Goal: Task Accomplishment & Management: Use online tool/utility

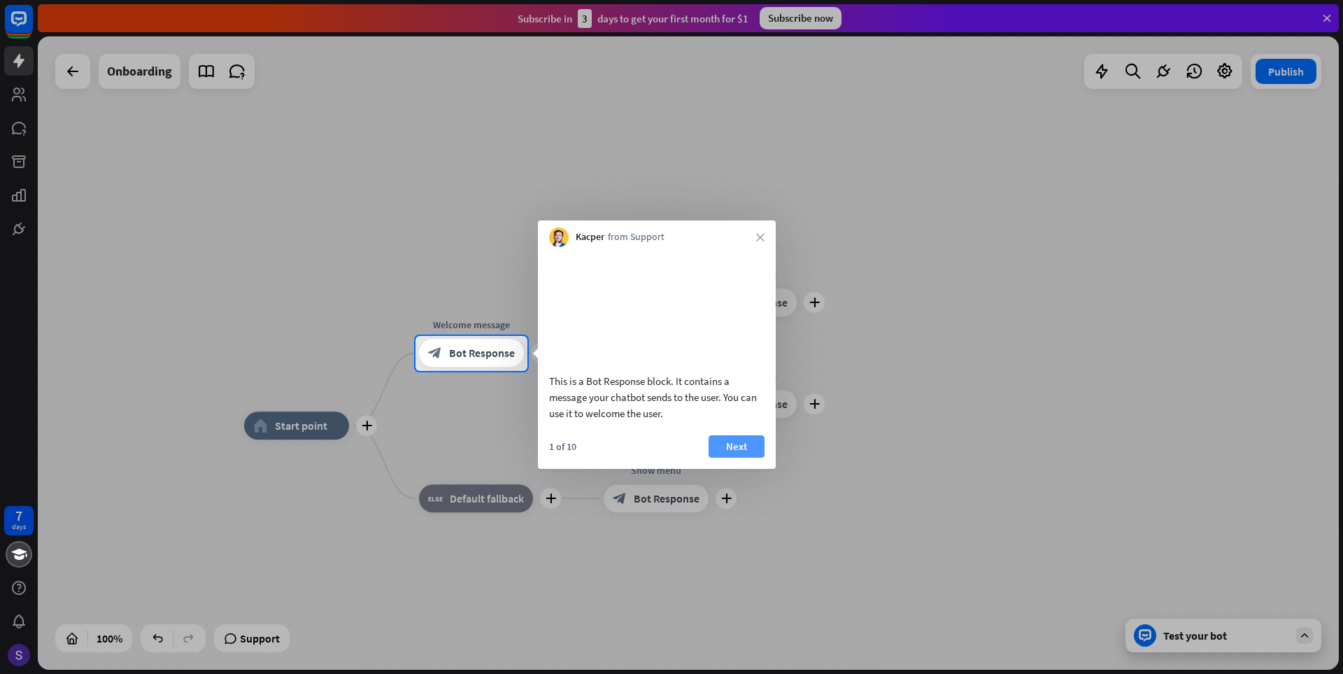
click at [753, 457] on button "Next" at bounding box center [737, 446] width 56 height 22
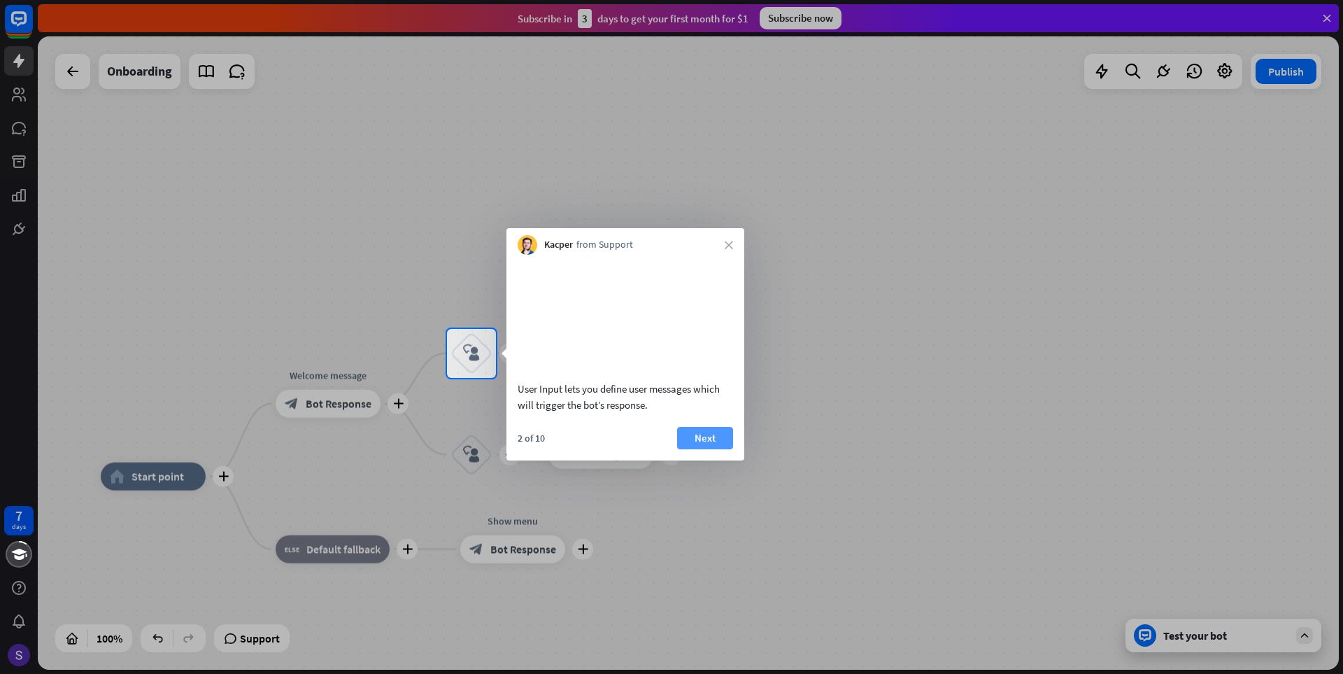
click at [720, 445] on button "Next" at bounding box center [705, 438] width 56 height 22
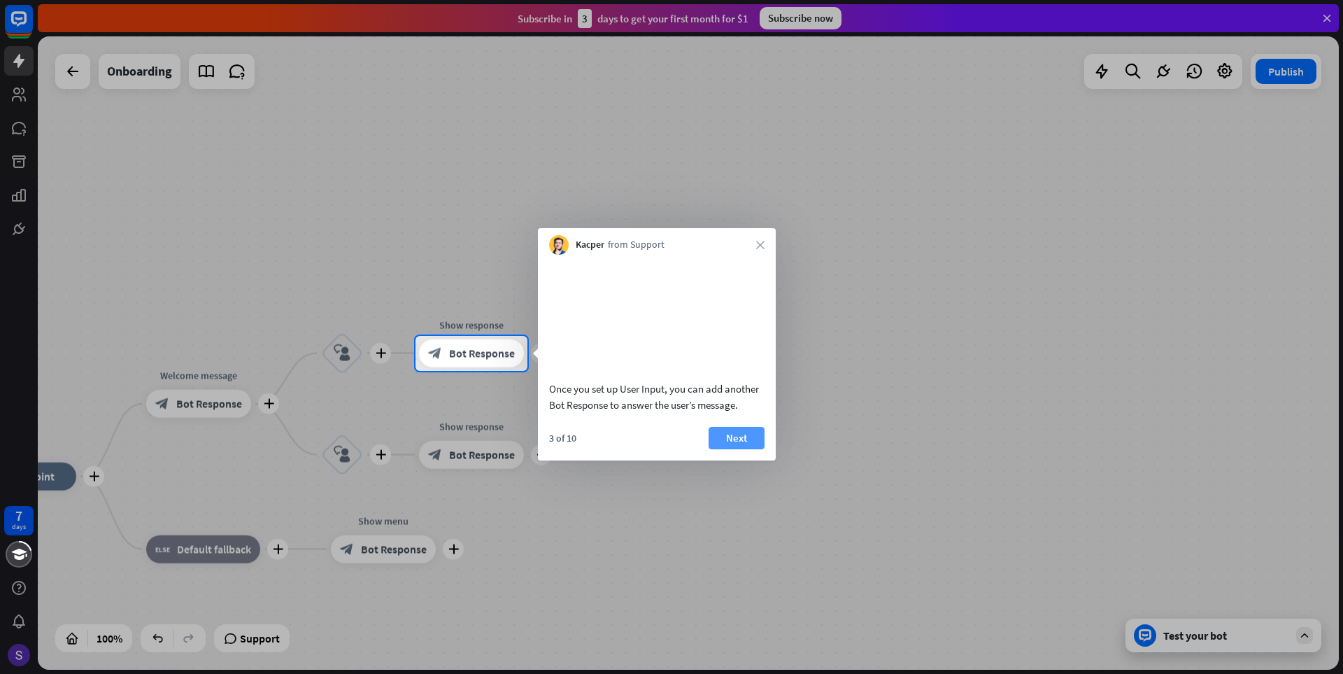
click at [741, 449] on button "Next" at bounding box center [737, 438] width 56 height 22
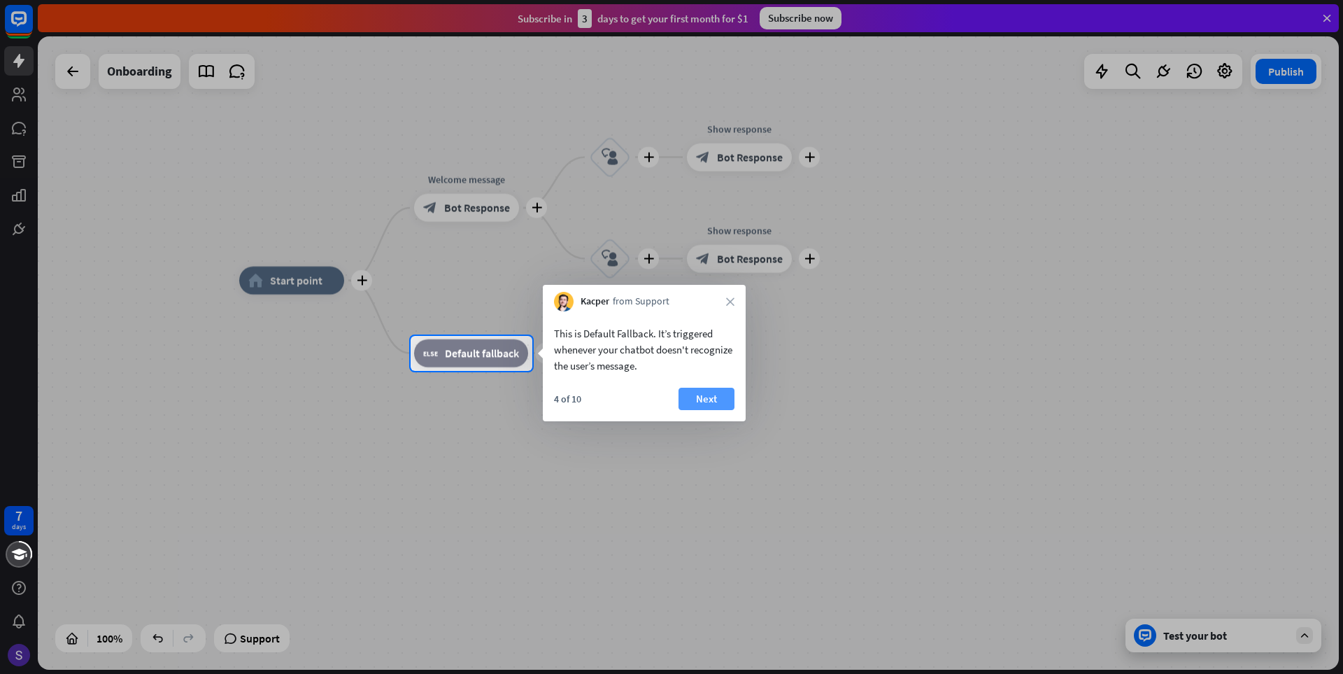
click at [714, 399] on button "Next" at bounding box center [706, 398] width 56 height 22
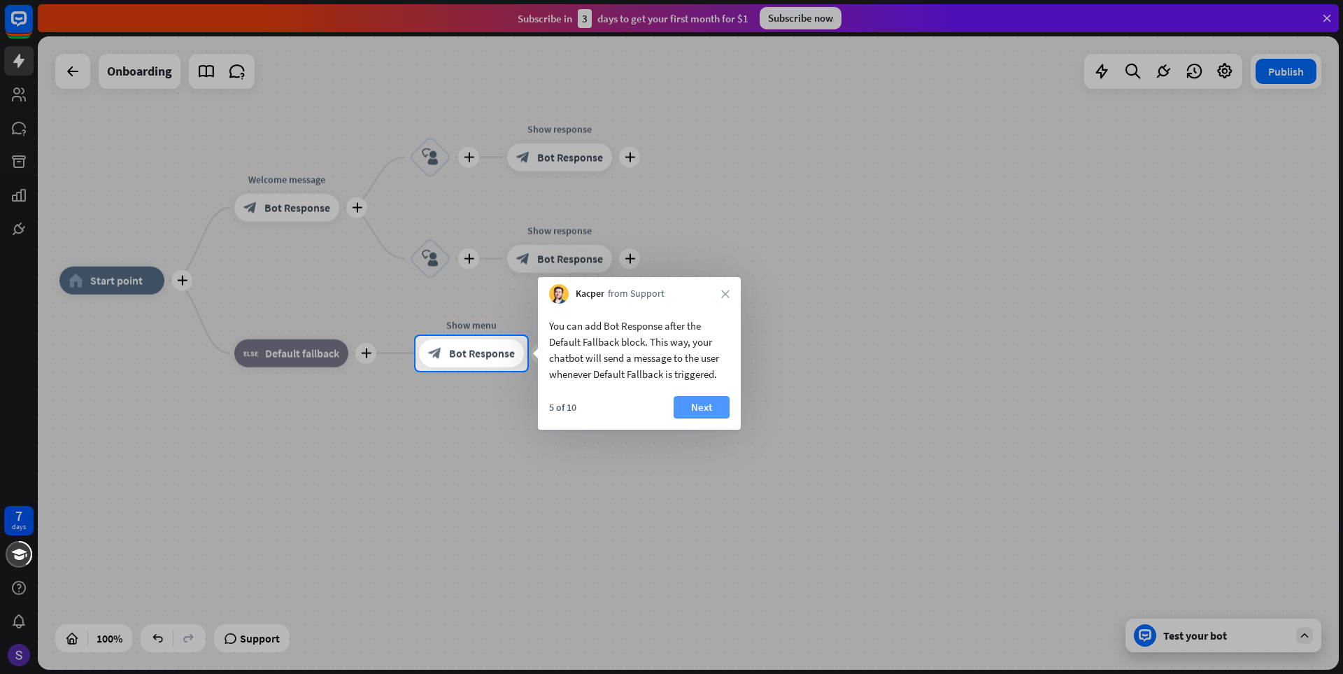
click at [711, 407] on button "Next" at bounding box center [702, 407] width 56 height 22
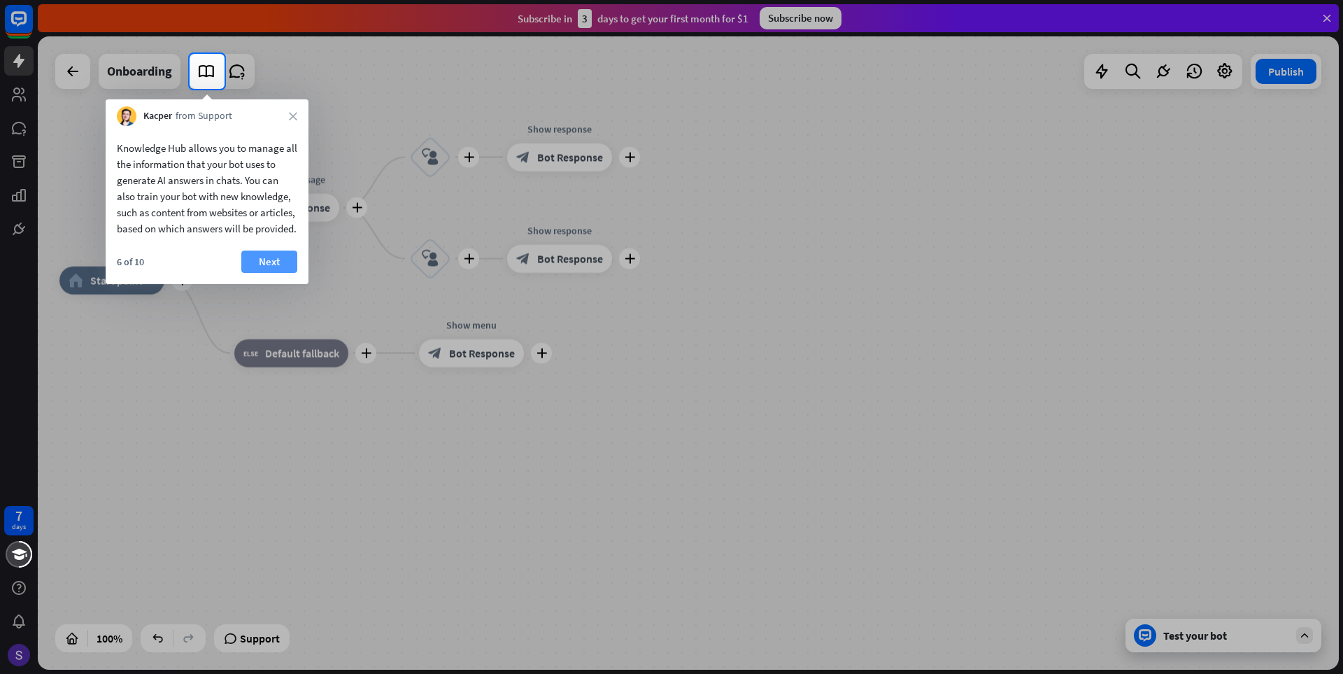
click at [266, 273] on button "Next" at bounding box center [269, 261] width 56 height 22
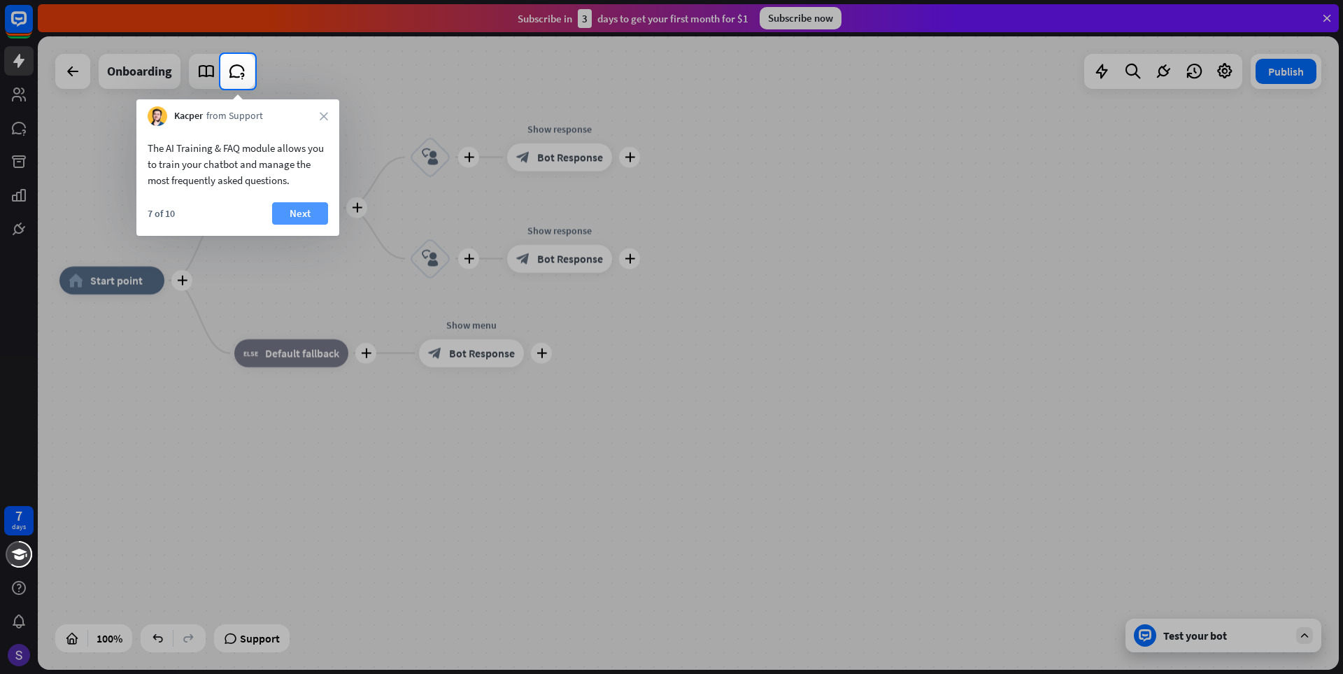
click at [301, 213] on button "Next" at bounding box center [300, 213] width 56 height 22
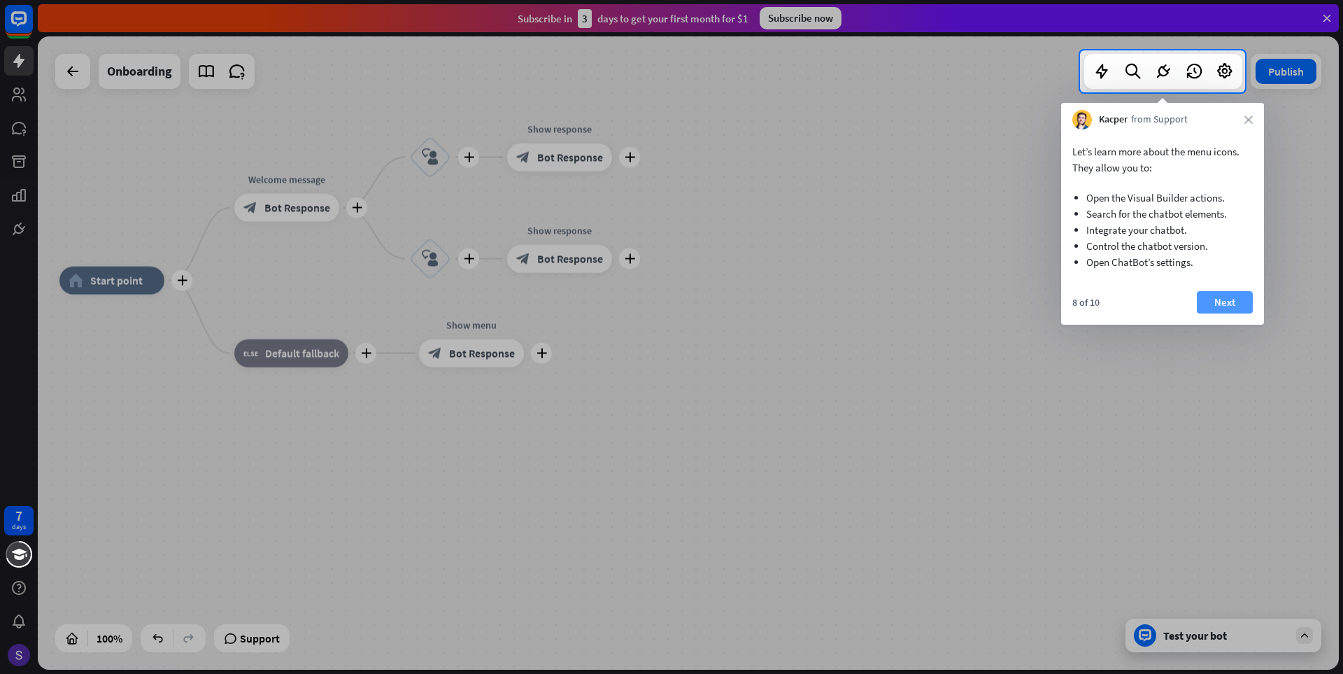
click at [1220, 298] on button "Next" at bounding box center [1225, 302] width 56 height 22
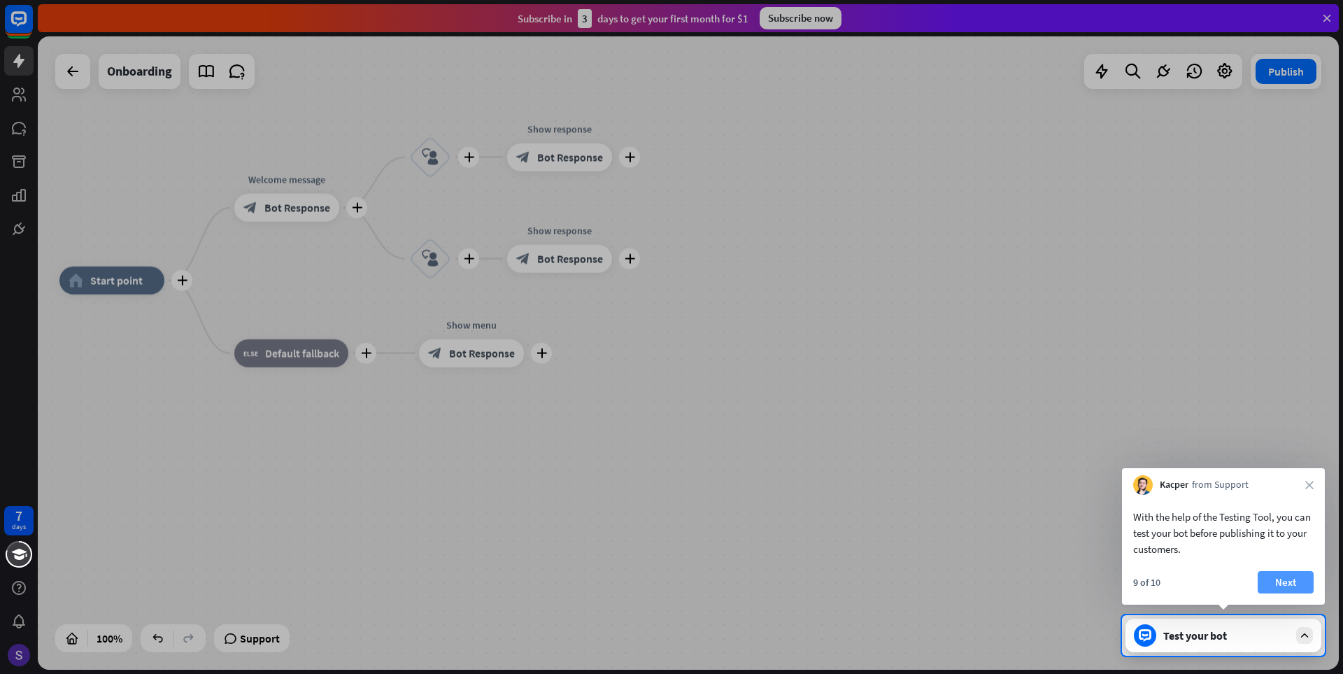
click at [1262, 583] on button "Next" at bounding box center [1286, 582] width 56 height 22
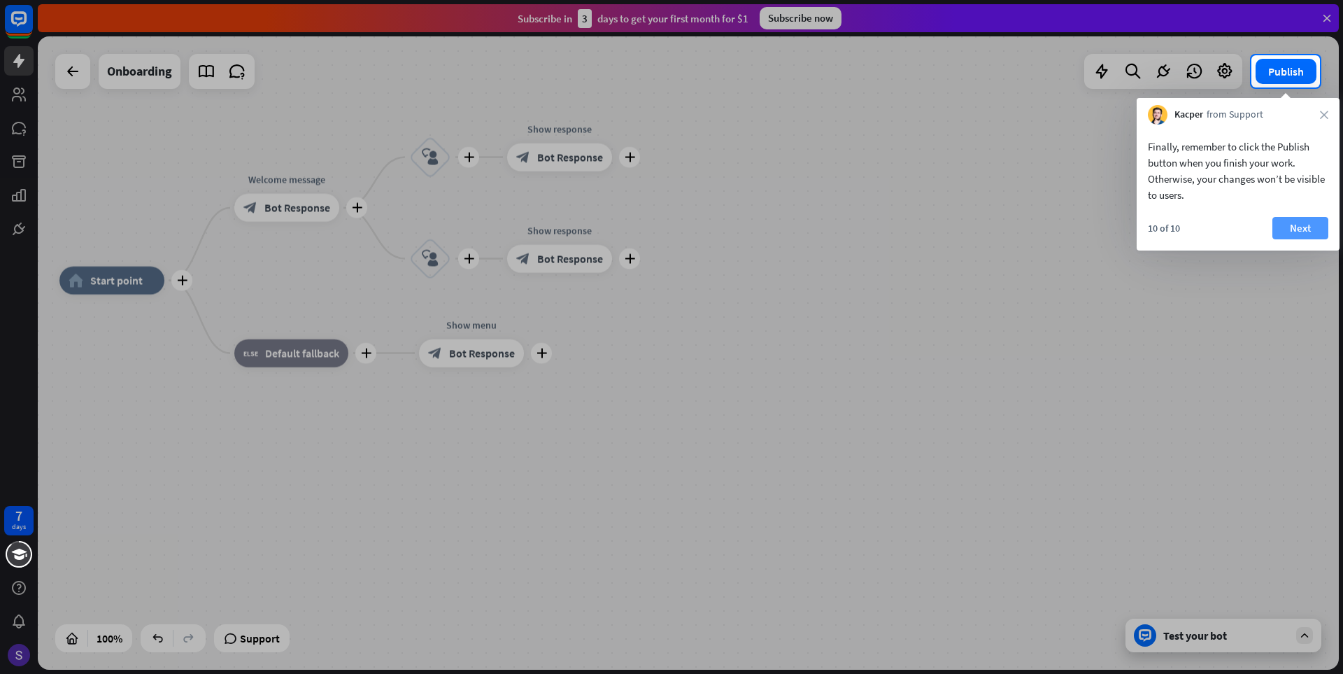
click at [1299, 225] on button "Next" at bounding box center [1300, 228] width 56 height 22
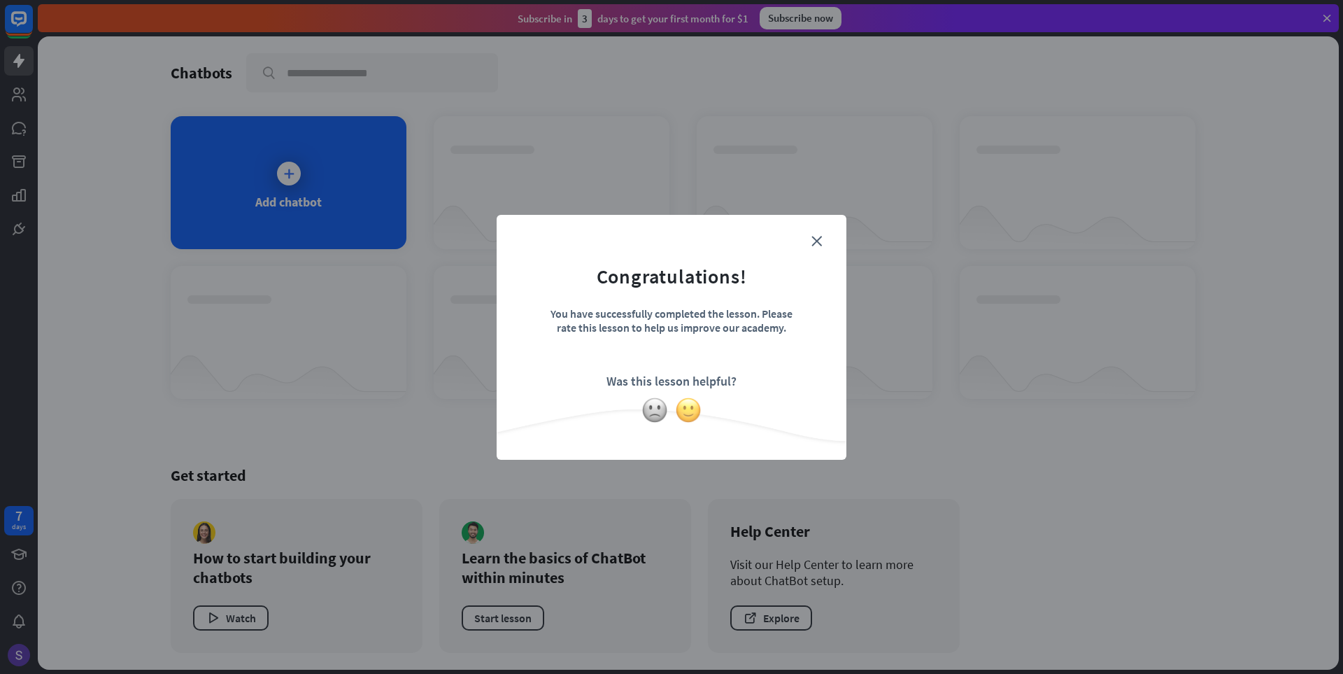
click at [690, 407] on img at bounding box center [688, 410] width 27 height 27
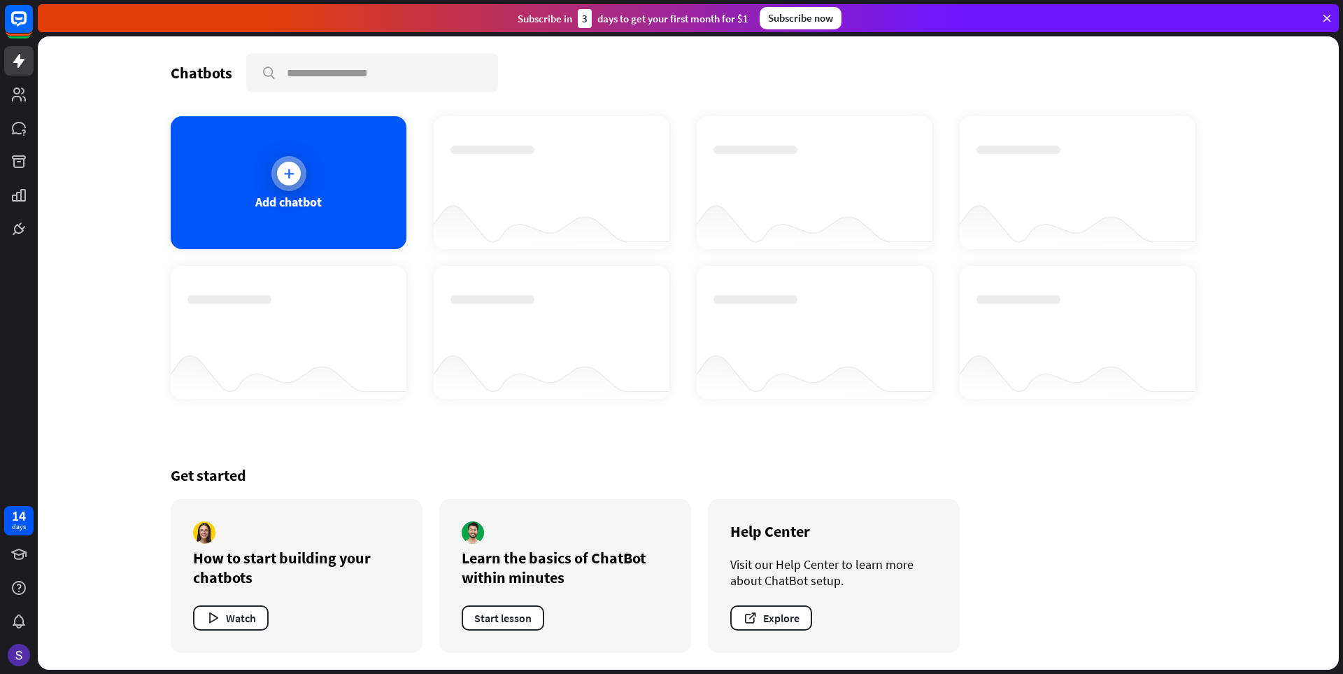
click at [290, 169] on icon at bounding box center [289, 173] width 14 height 14
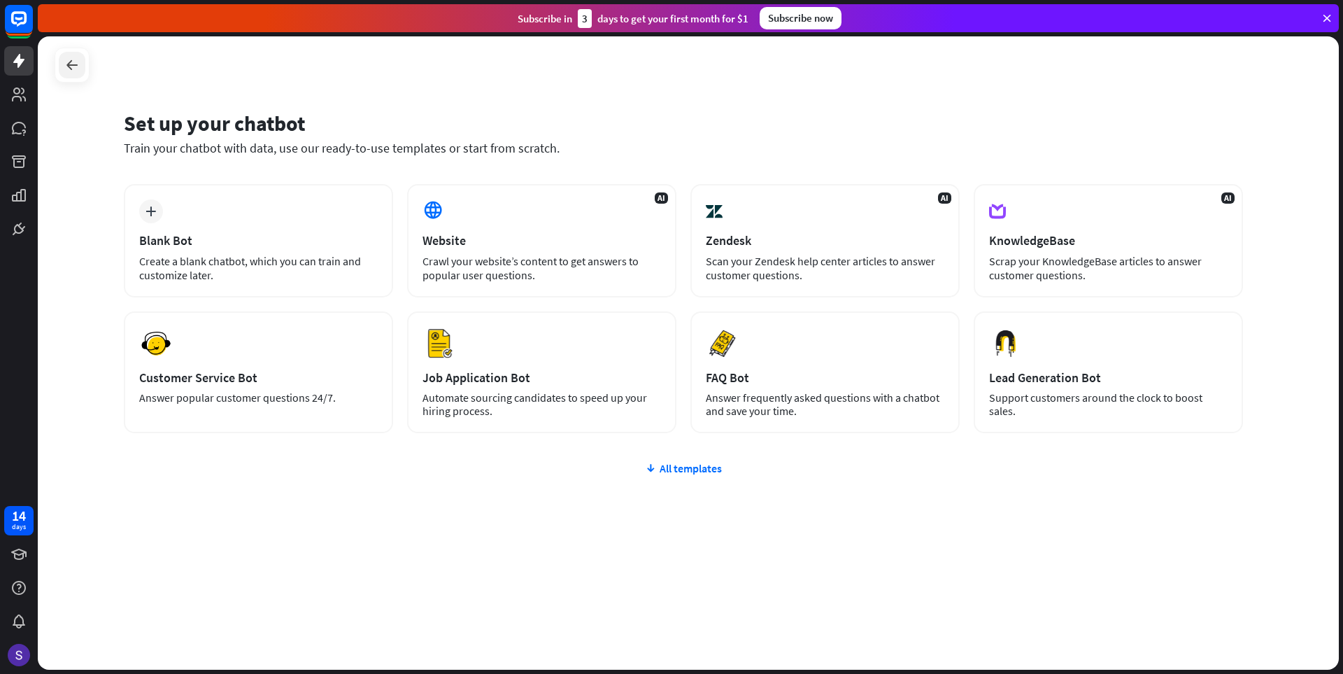
click at [65, 59] on icon at bounding box center [72, 65] width 17 height 17
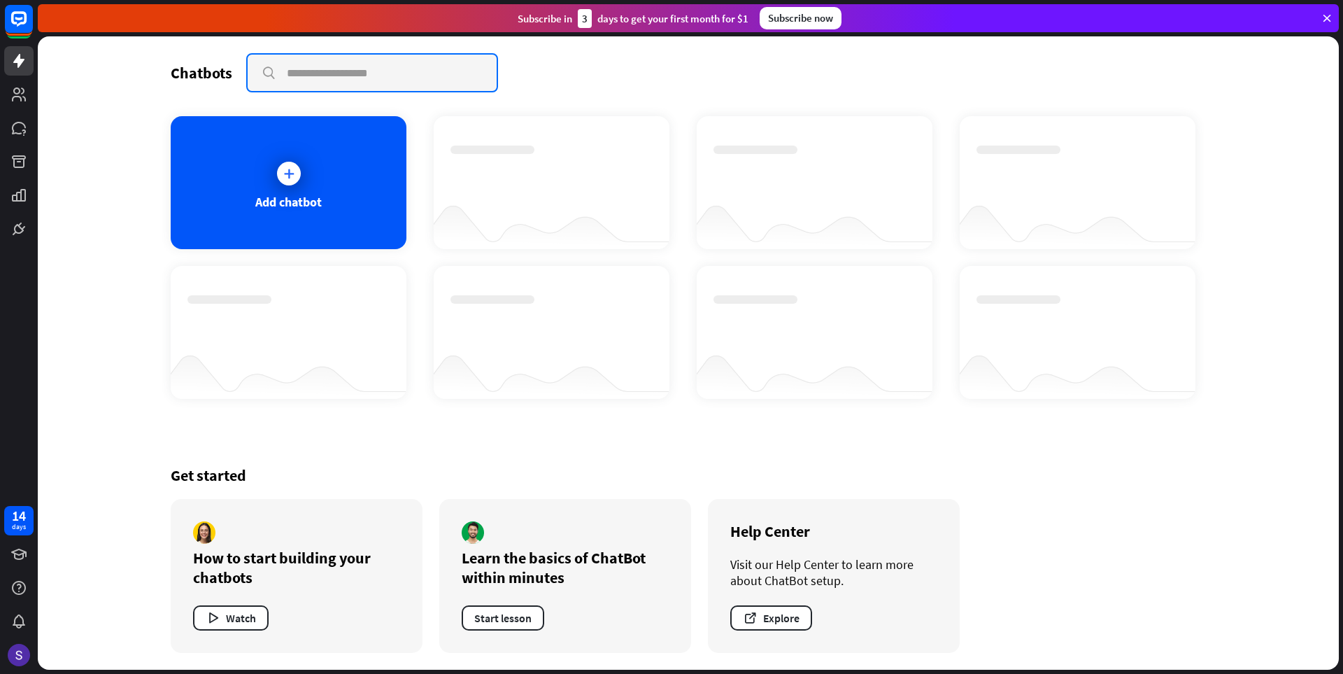
click at [321, 76] on input "text" at bounding box center [372, 73] width 249 height 36
type input "*****"
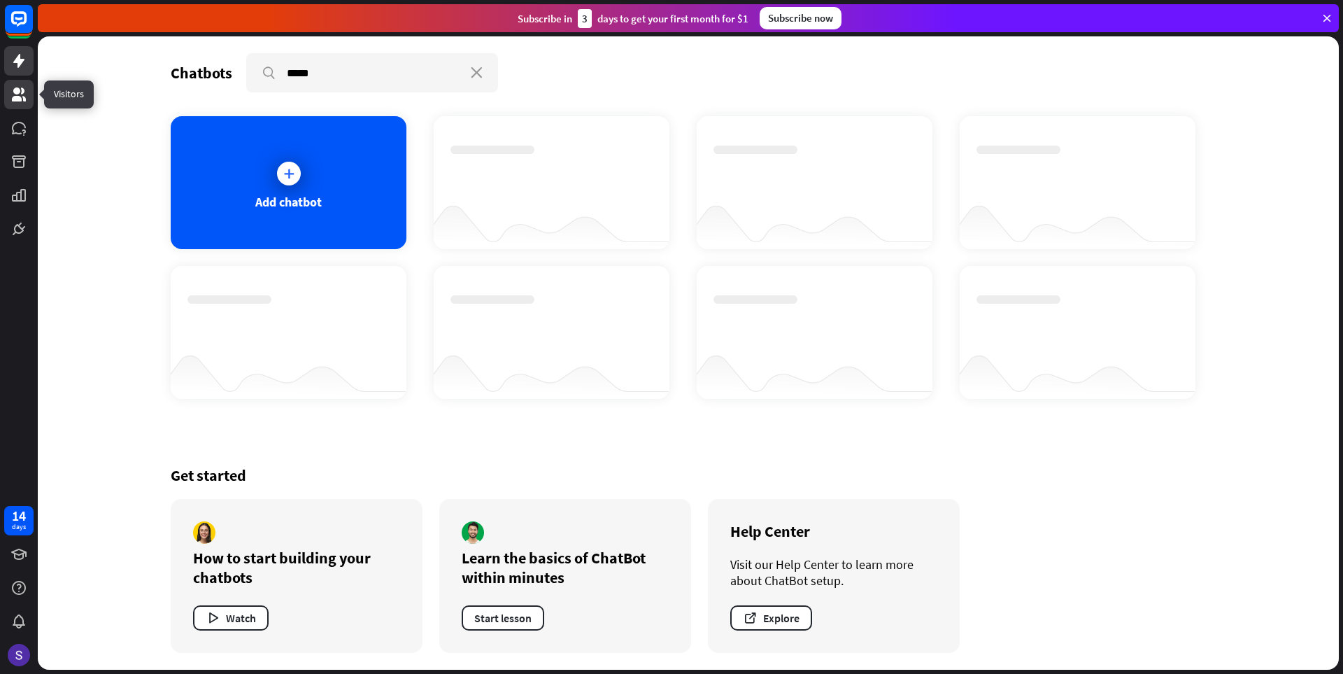
click at [16, 99] on icon at bounding box center [19, 94] width 14 height 14
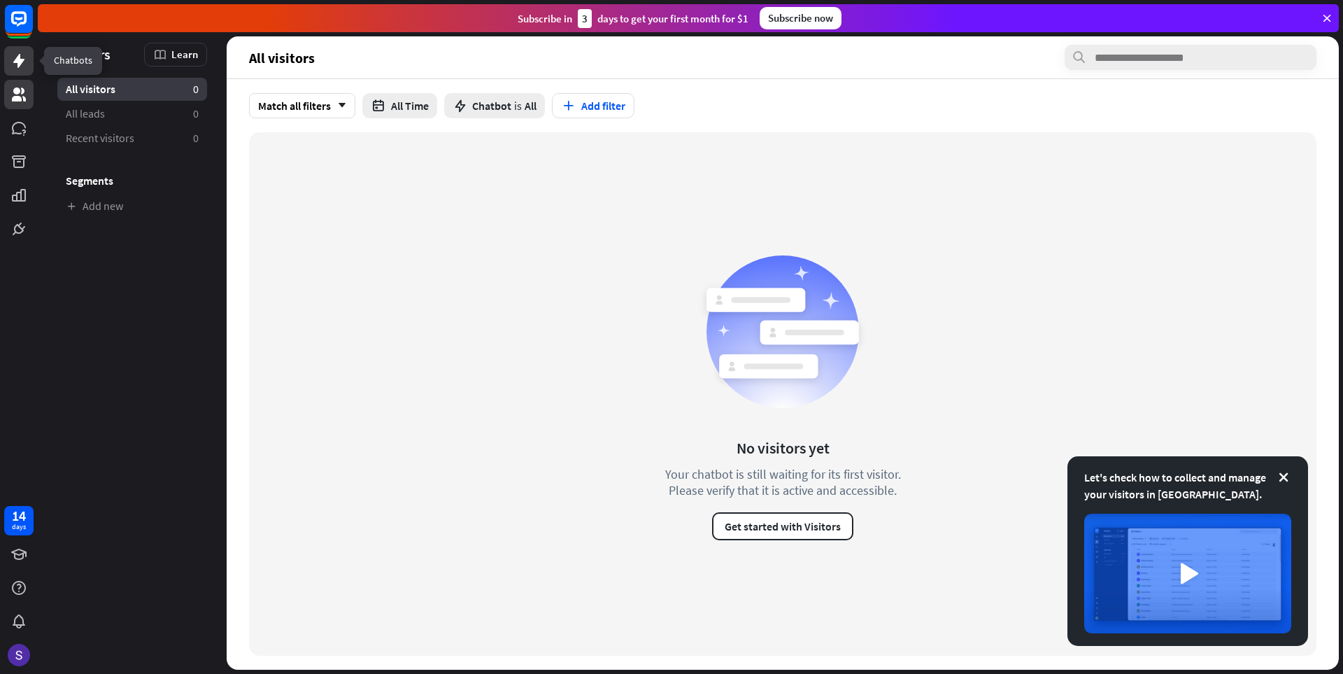
click at [17, 59] on icon at bounding box center [18, 61] width 11 height 14
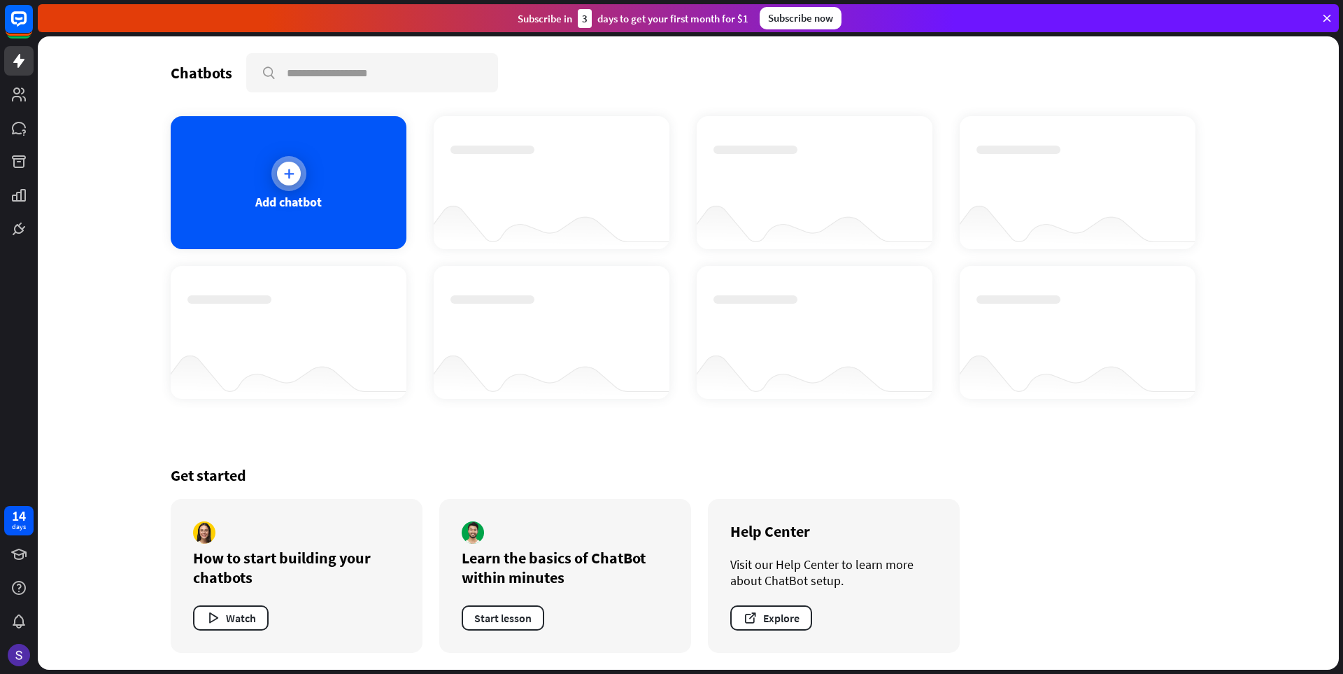
click at [297, 176] on div at bounding box center [289, 174] width 24 height 24
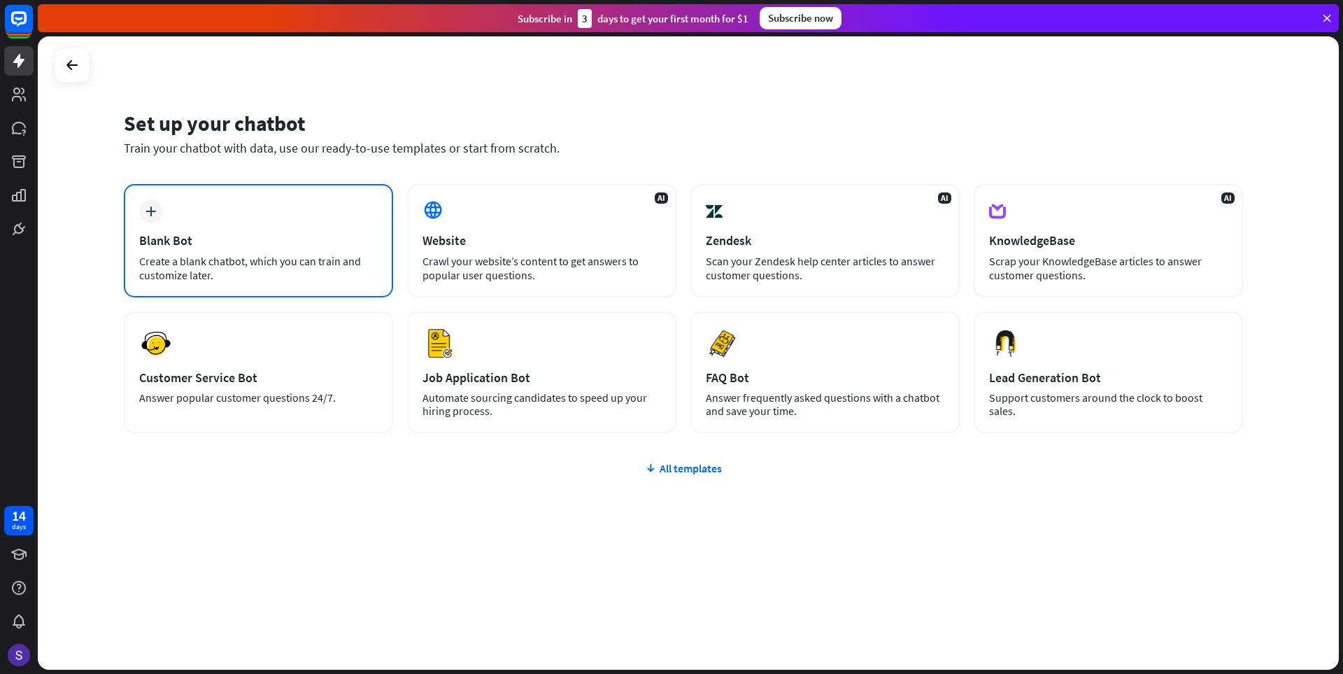
click at [150, 211] on icon "plus" at bounding box center [150, 211] width 10 height 10
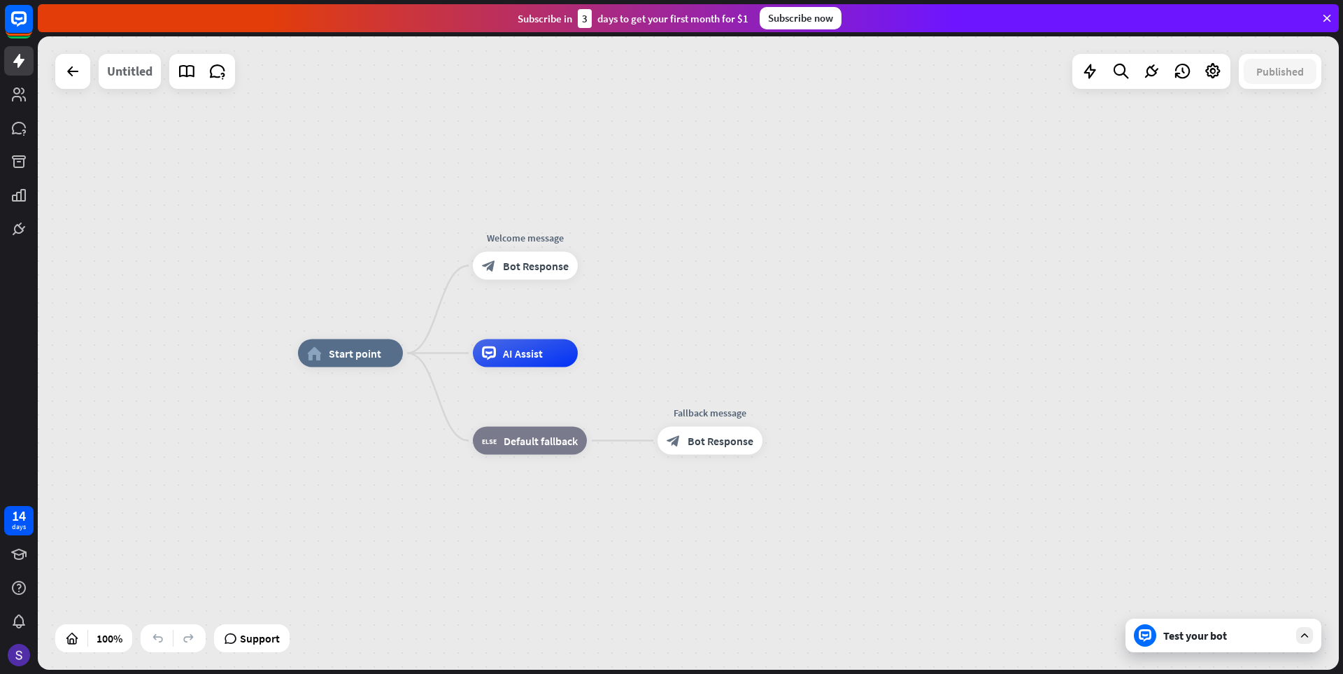
click at [137, 76] on div "Untitled" at bounding box center [129, 71] width 45 height 35
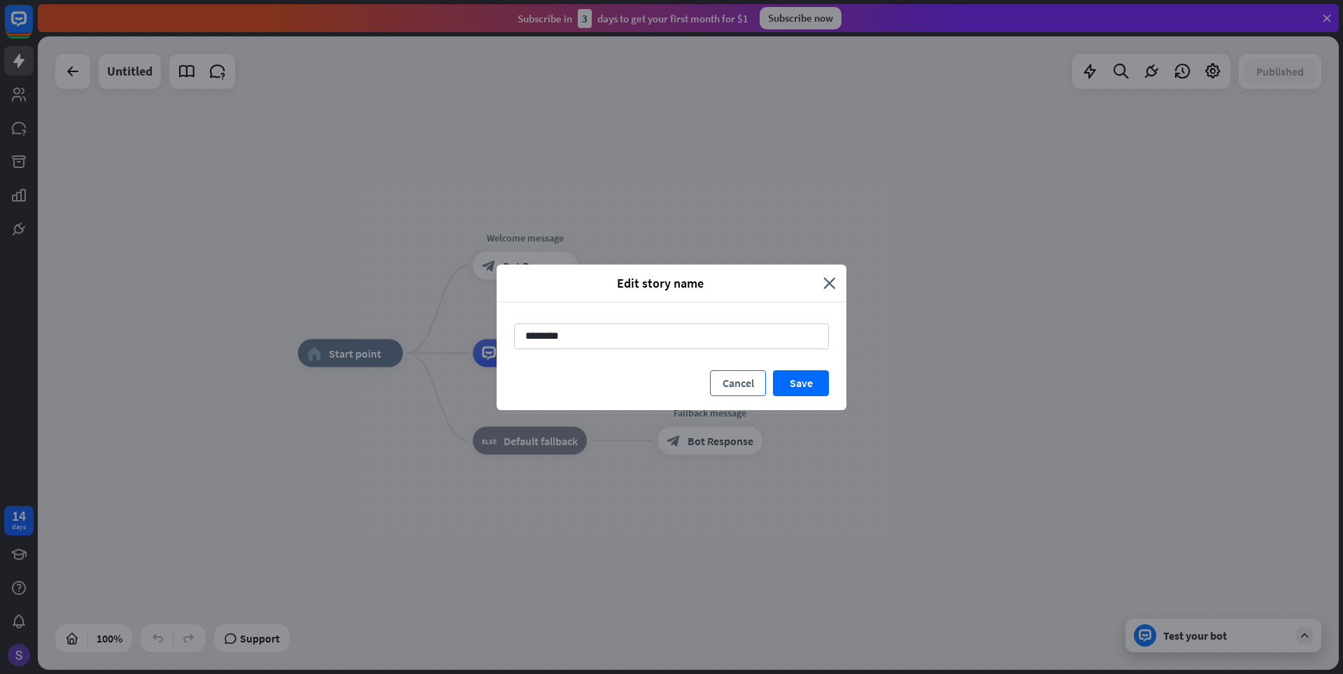
click at [760, 381] on button "Cancel" at bounding box center [738, 383] width 56 height 26
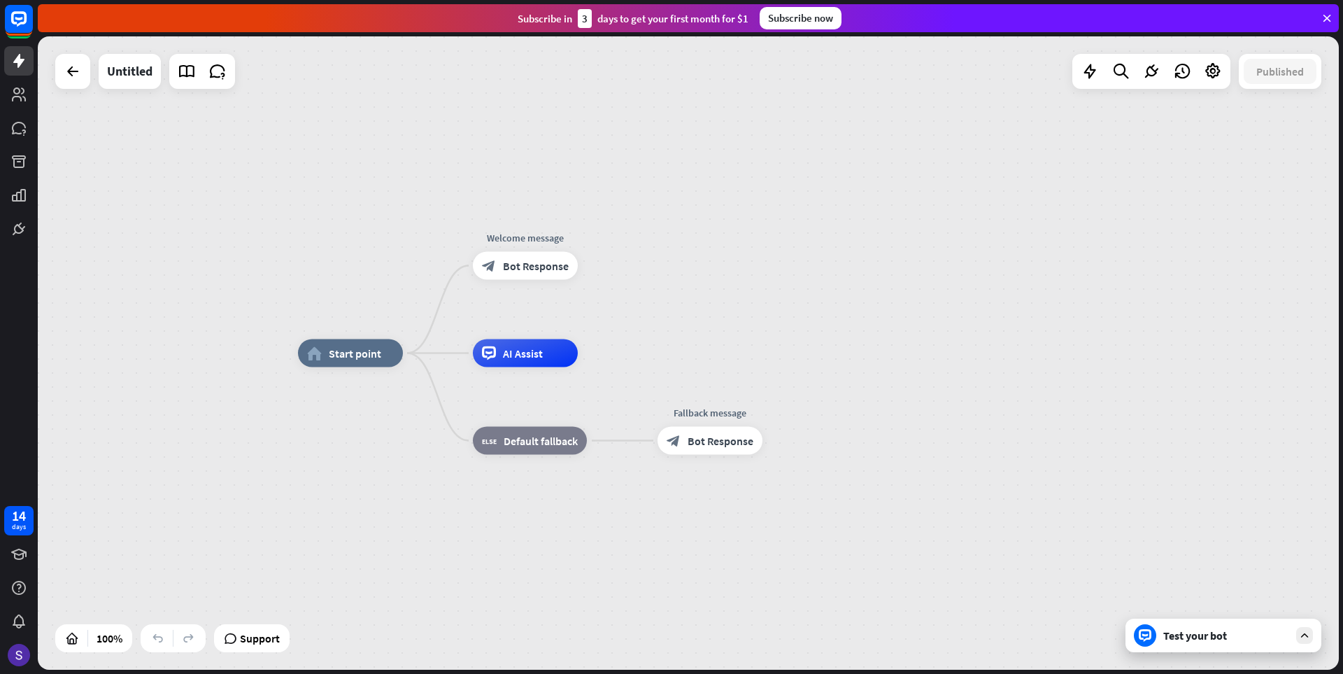
click at [1238, 639] on div "Test your bot" at bounding box center [1226, 635] width 126 height 14
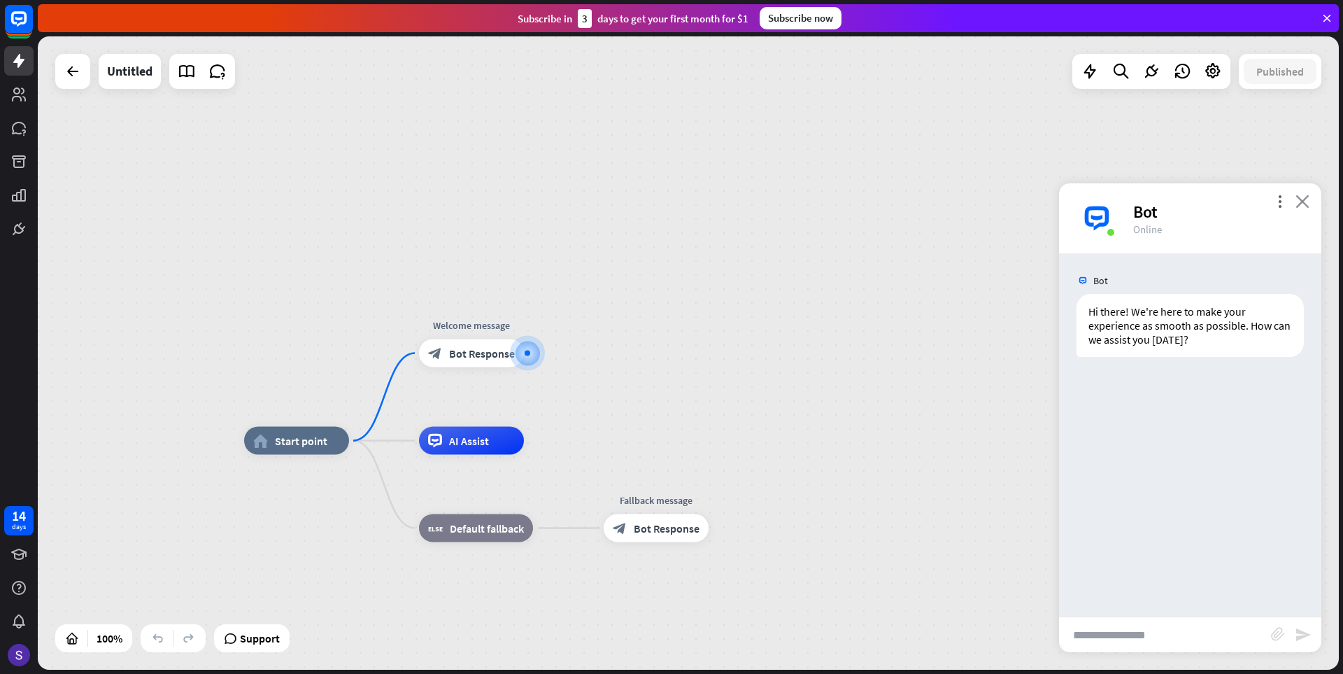
click at [1300, 200] on icon "close" at bounding box center [1302, 200] width 14 height 13
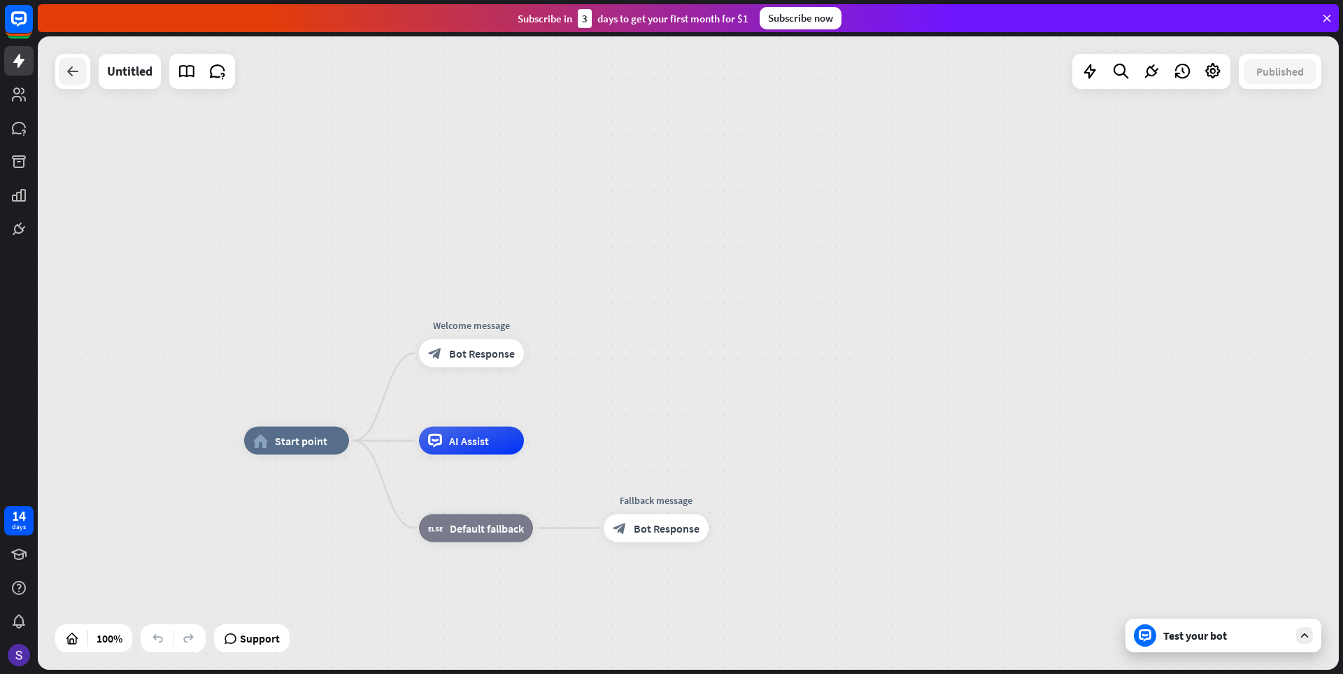
click at [73, 84] on div at bounding box center [73, 71] width 28 height 28
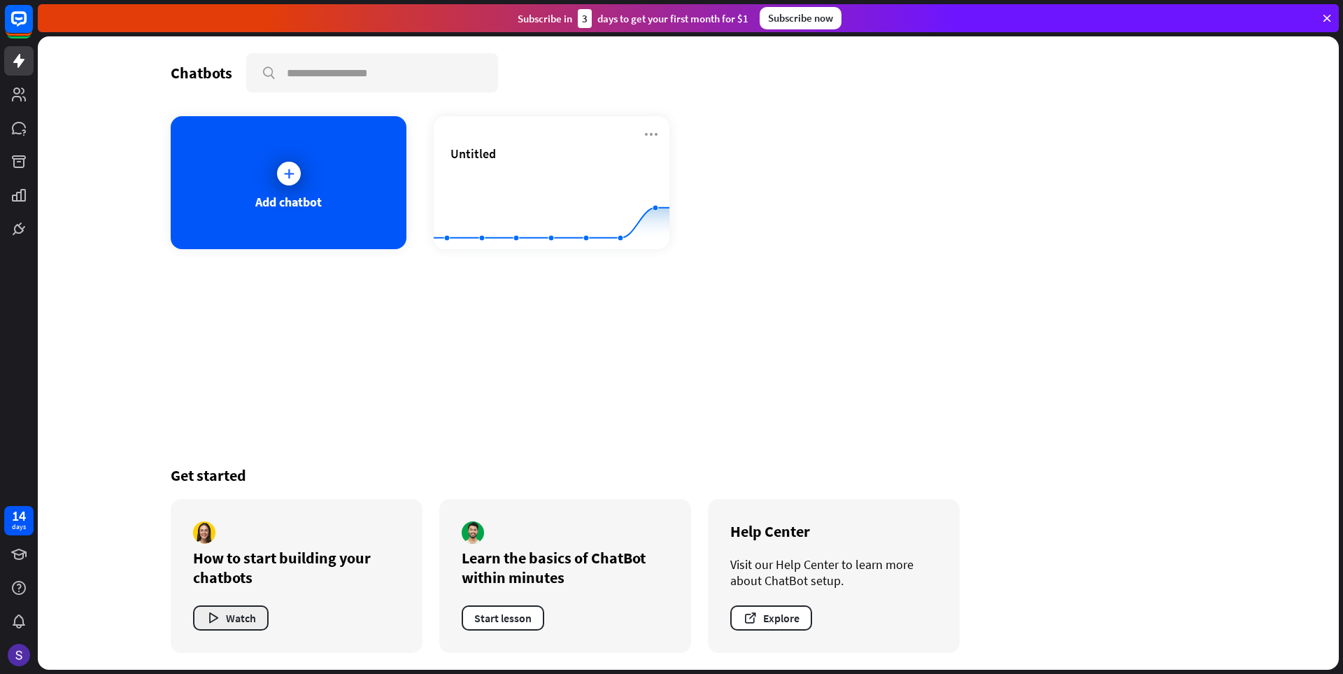
click at [241, 620] on button "Watch" at bounding box center [231, 617] width 76 height 25
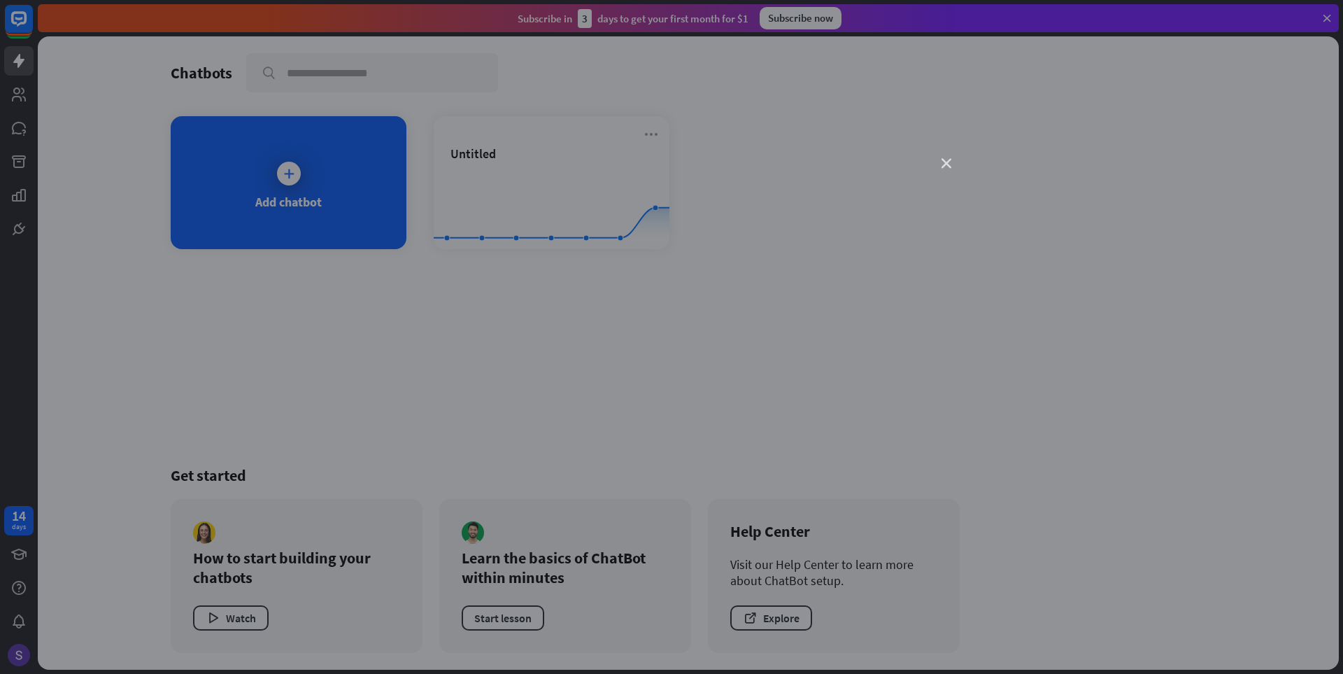
click at [947, 162] on icon "close" at bounding box center [946, 164] width 10 height 10
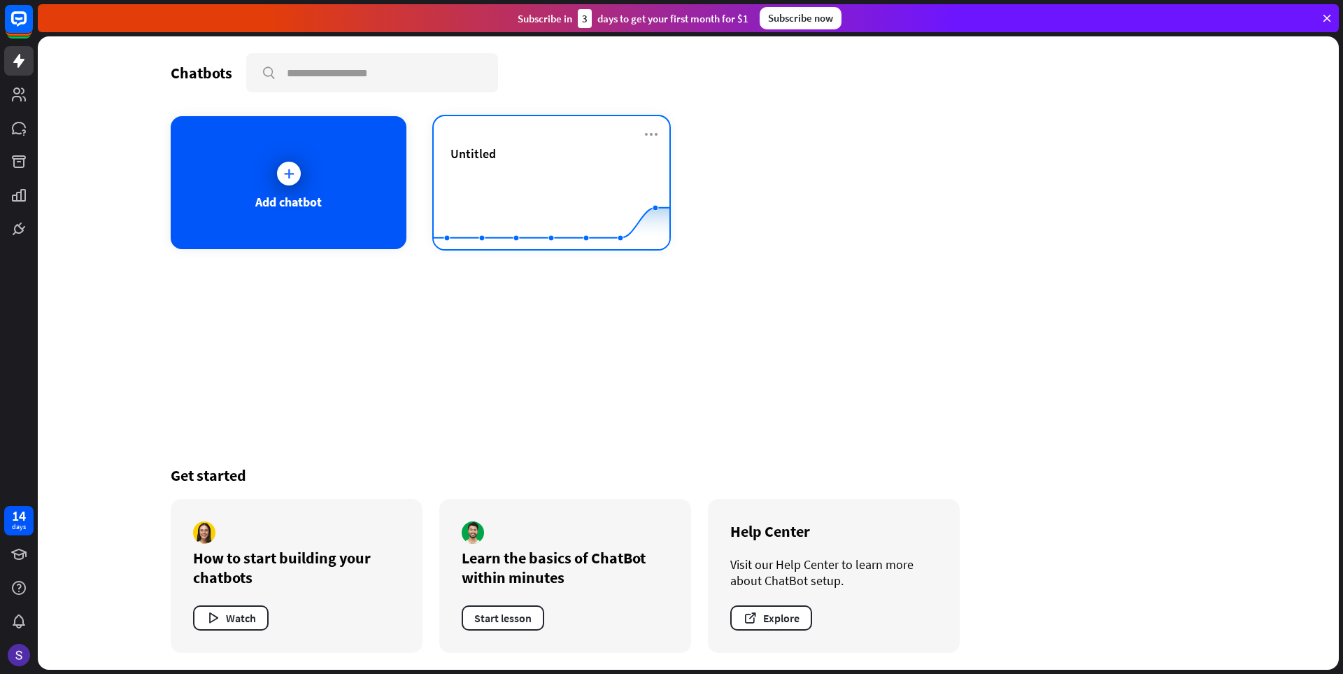
click at [650, 144] on div "Untitled Created with Highcharts 10.1.0 0 1 2" at bounding box center [552, 182] width 236 height 133
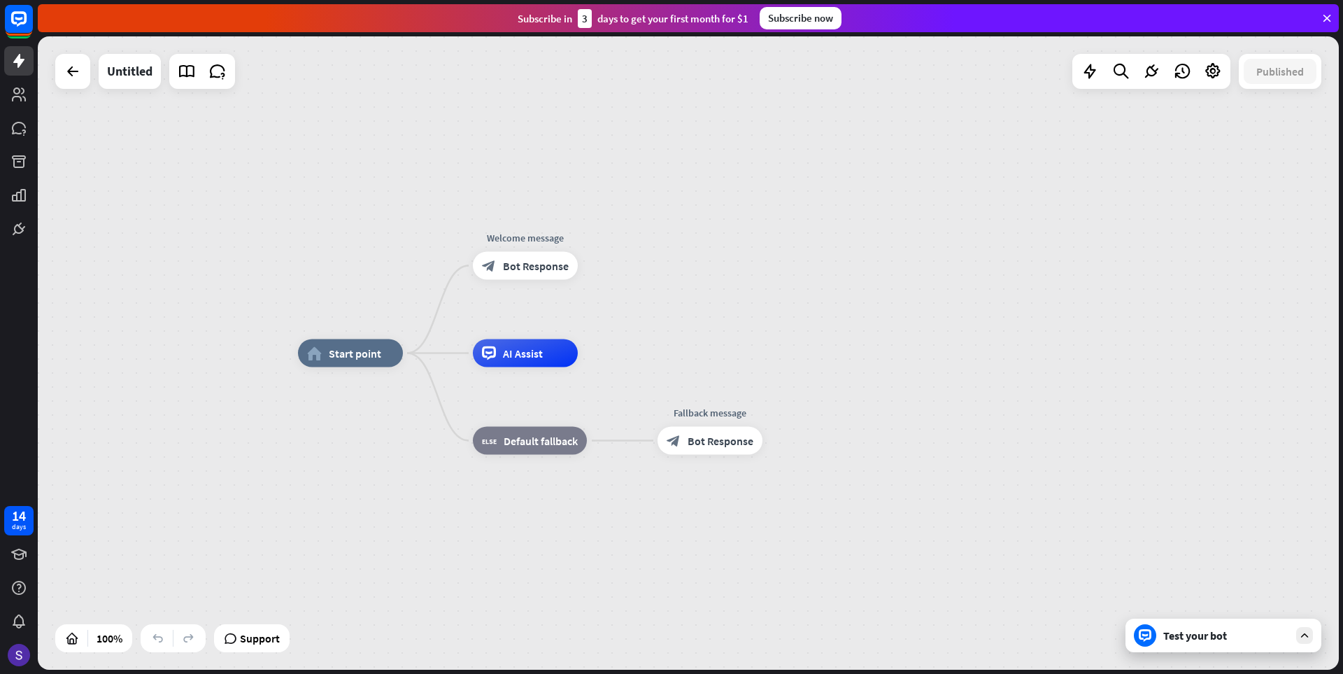
click at [1295, 628] on div "Test your bot" at bounding box center [1223, 635] width 196 height 34
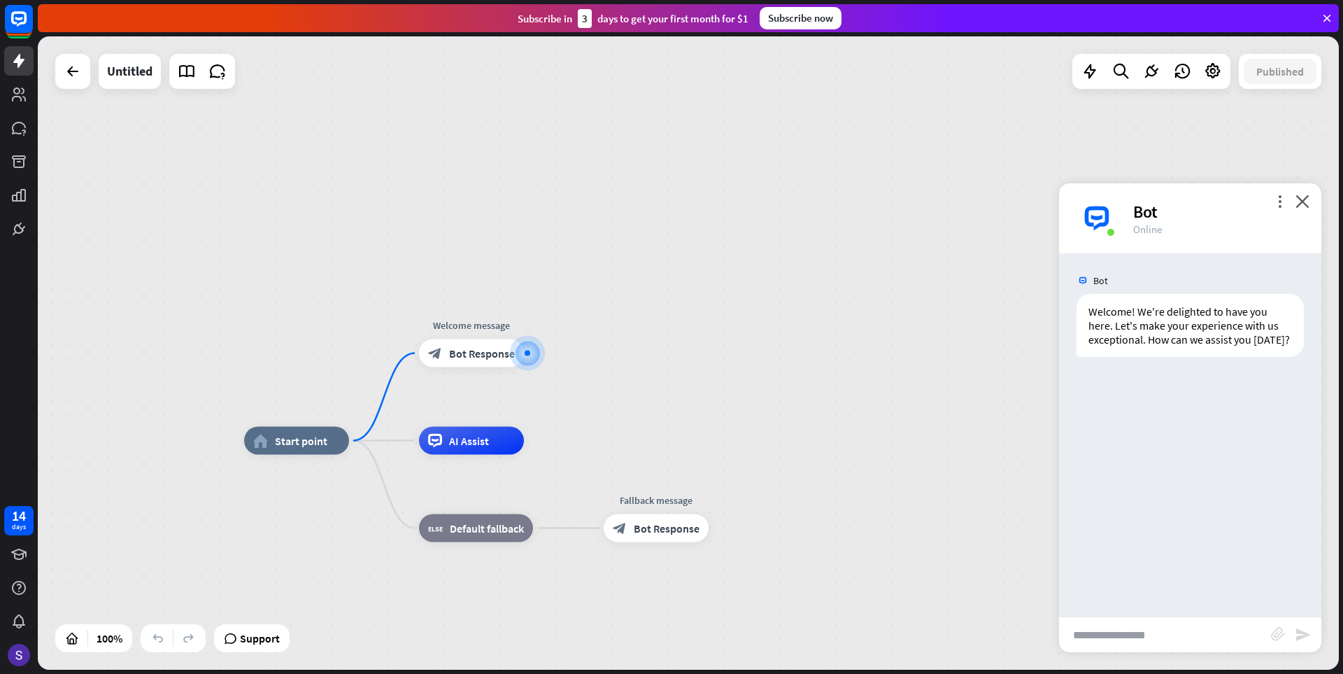
click at [1120, 632] on input "text" at bounding box center [1165, 634] width 212 height 35
type input "*****"
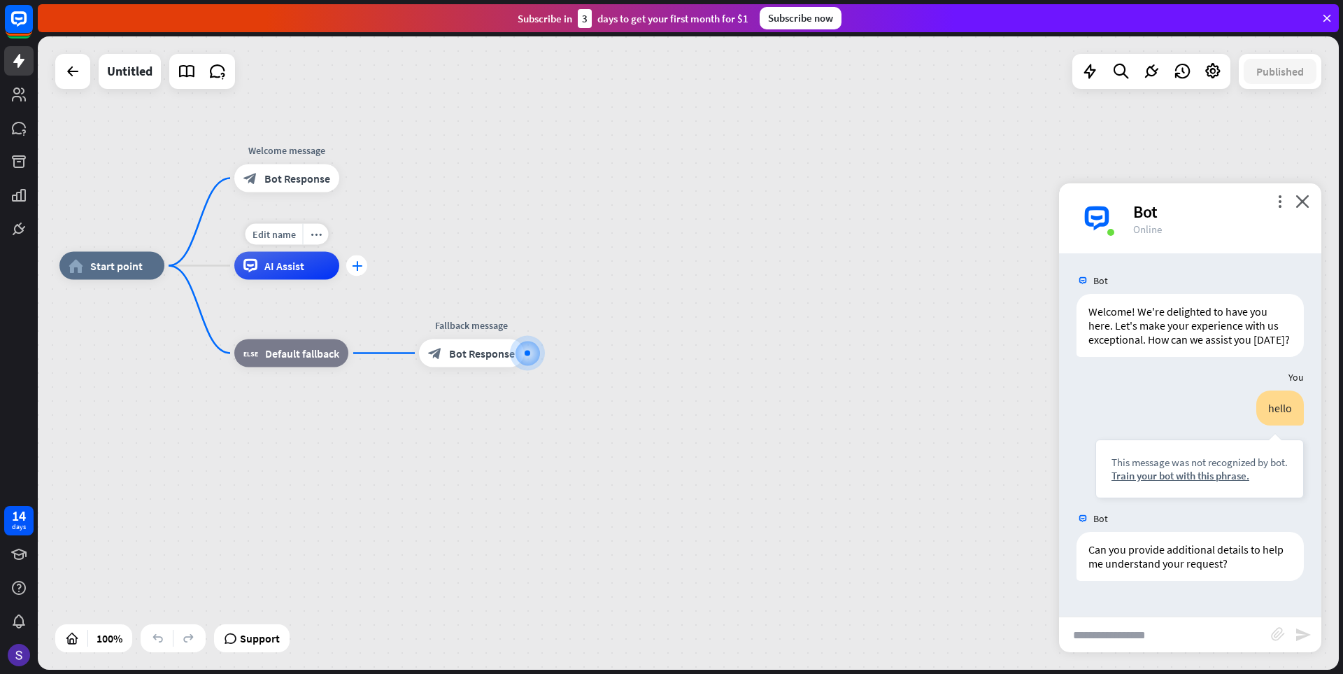
click at [360, 271] on div "plus" at bounding box center [356, 265] width 21 height 21
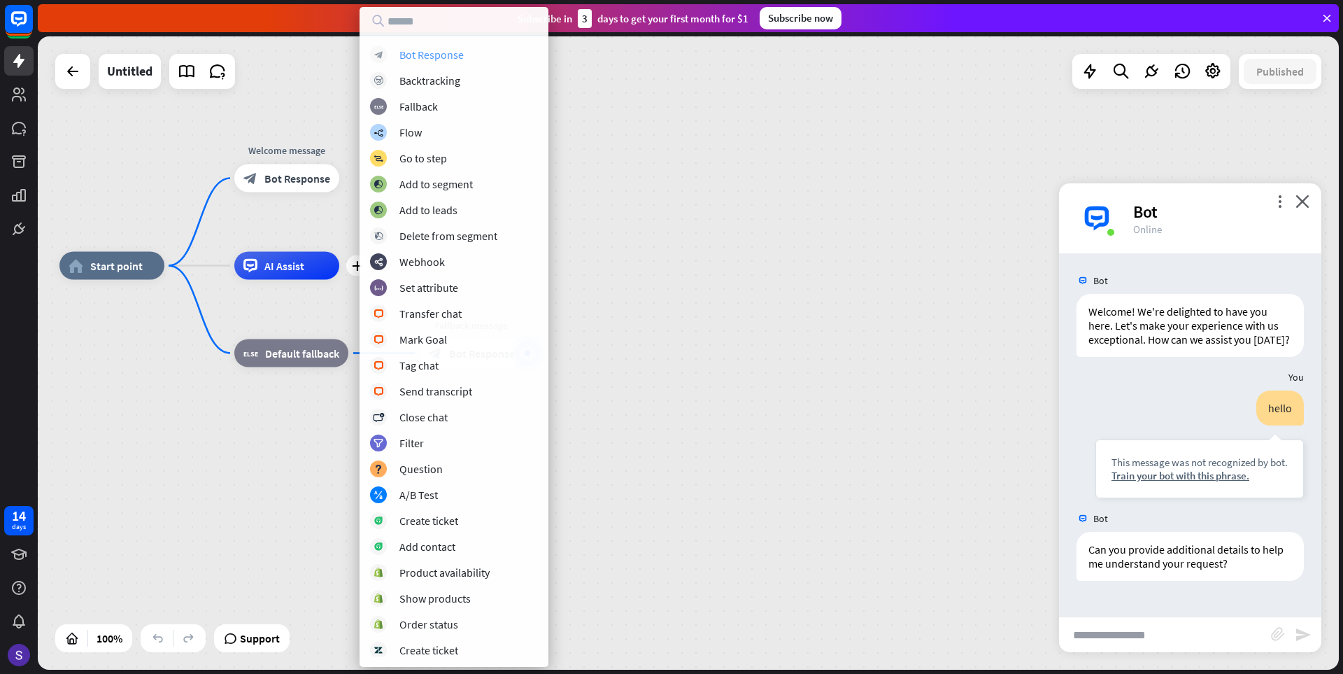
click at [439, 55] on div "Bot Response" at bounding box center [431, 55] width 64 height 14
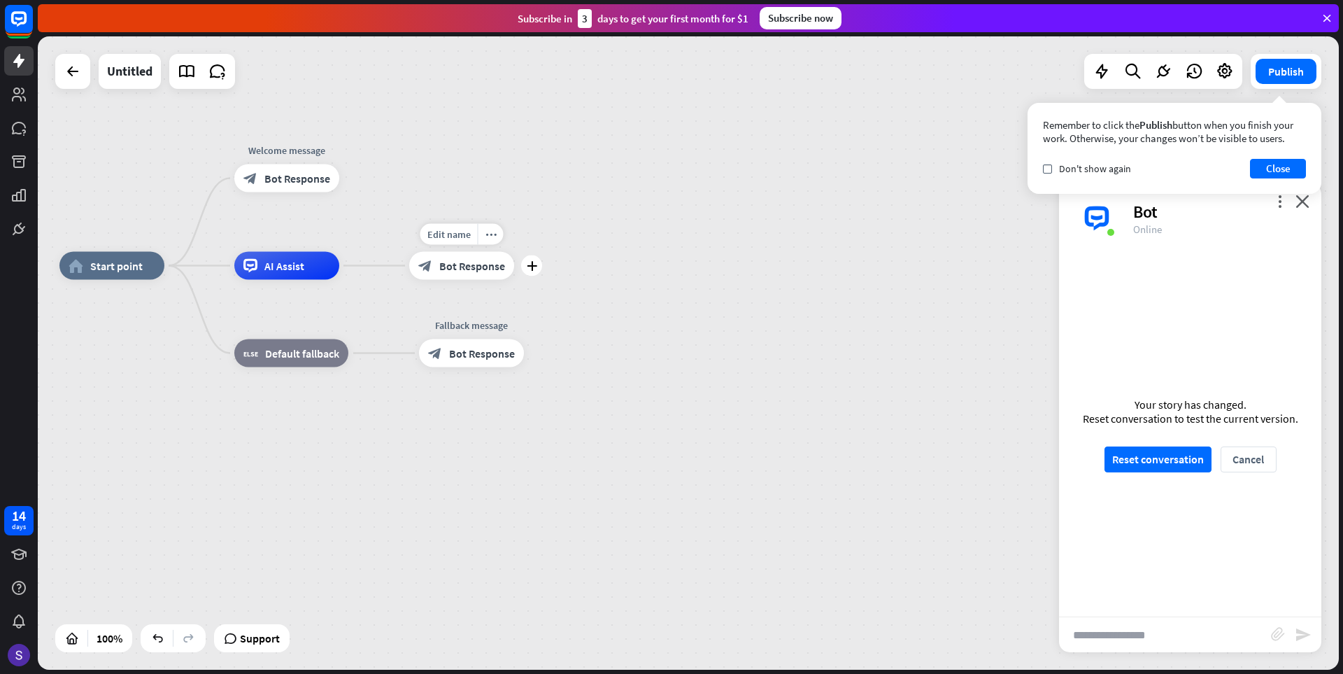
click at [475, 269] on span "Bot Response" at bounding box center [472, 266] width 66 height 14
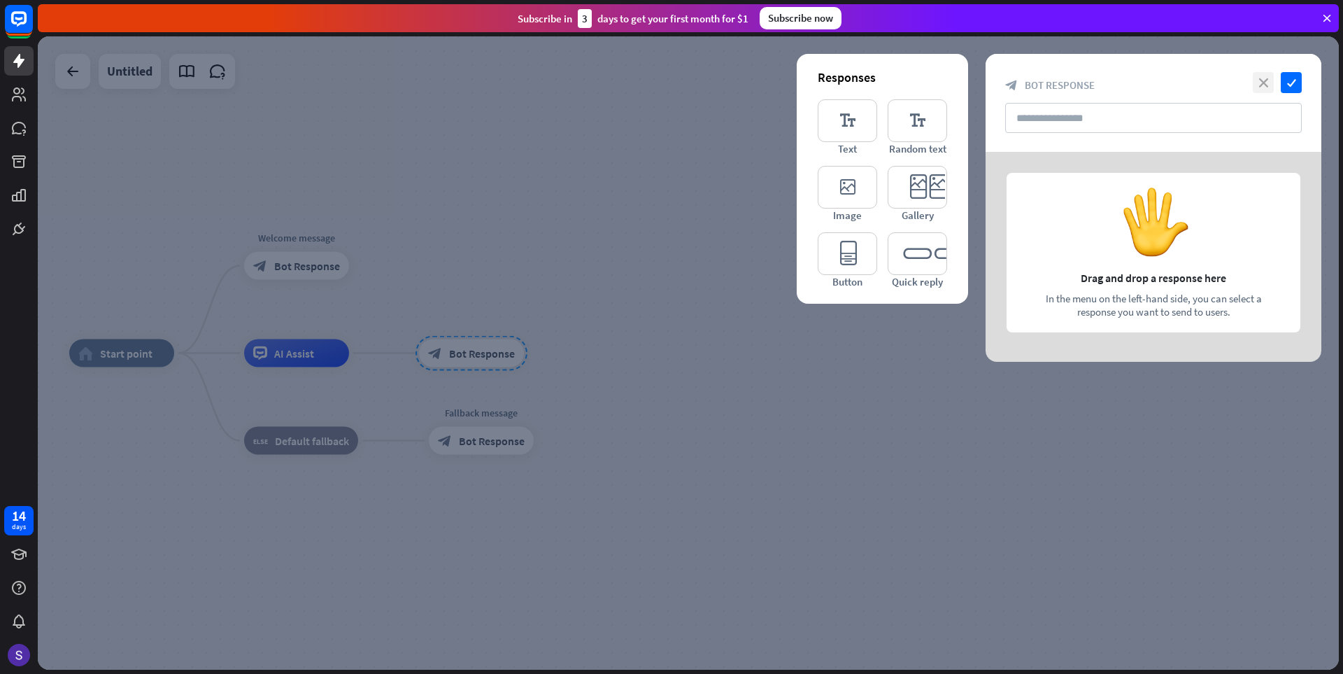
click at [1268, 80] on icon "close" at bounding box center [1263, 82] width 21 height 21
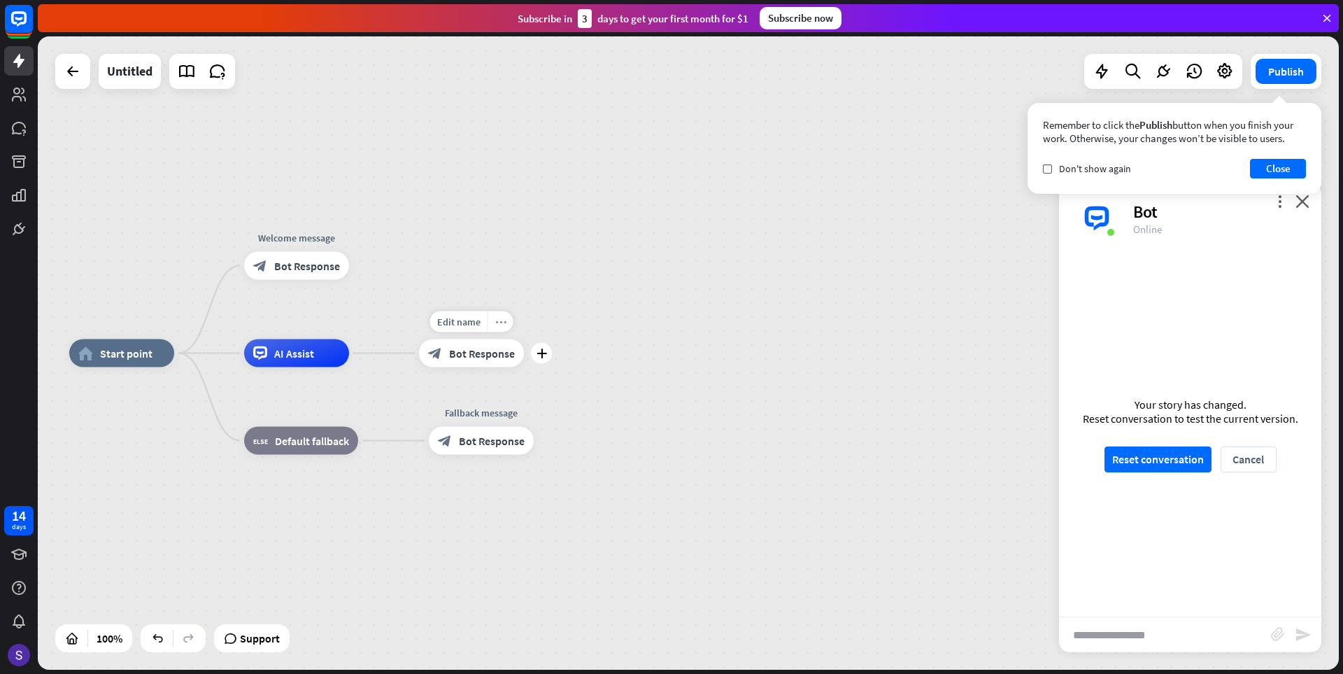
click at [501, 322] on icon "more_horiz" at bounding box center [500, 321] width 11 height 10
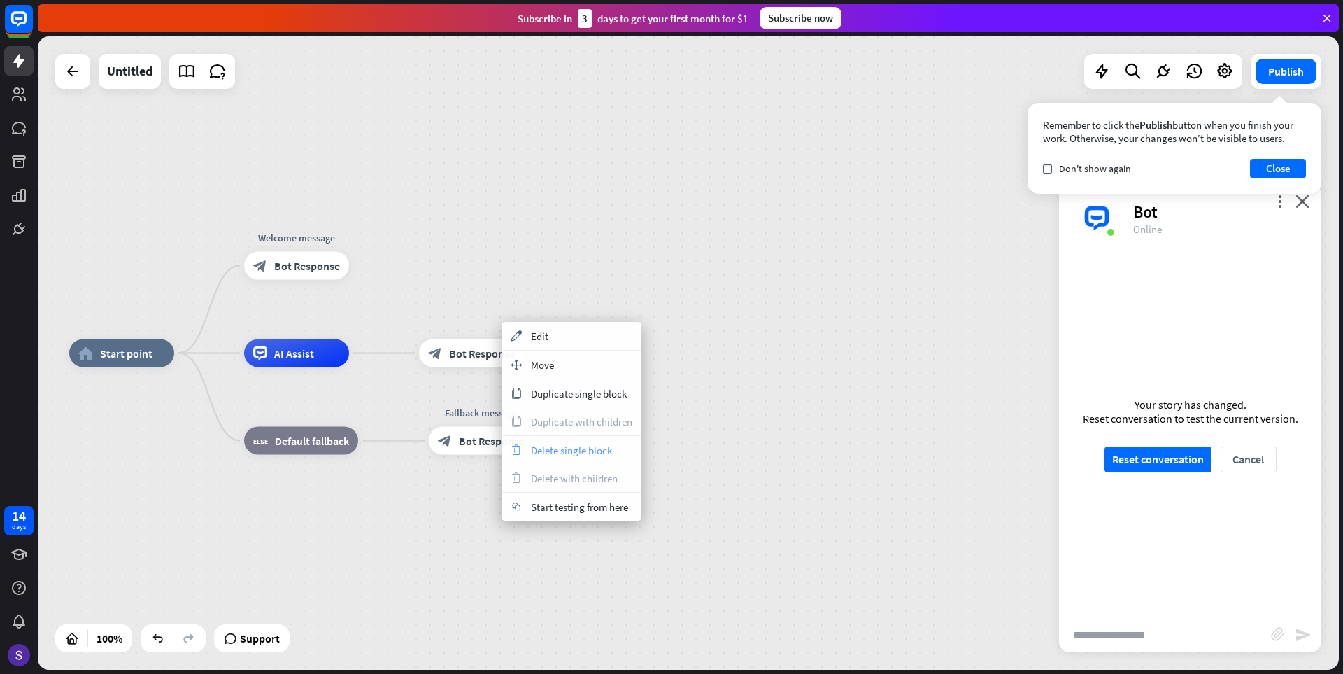
click at [569, 452] on span "Delete single block" at bounding box center [571, 449] width 81 height 13
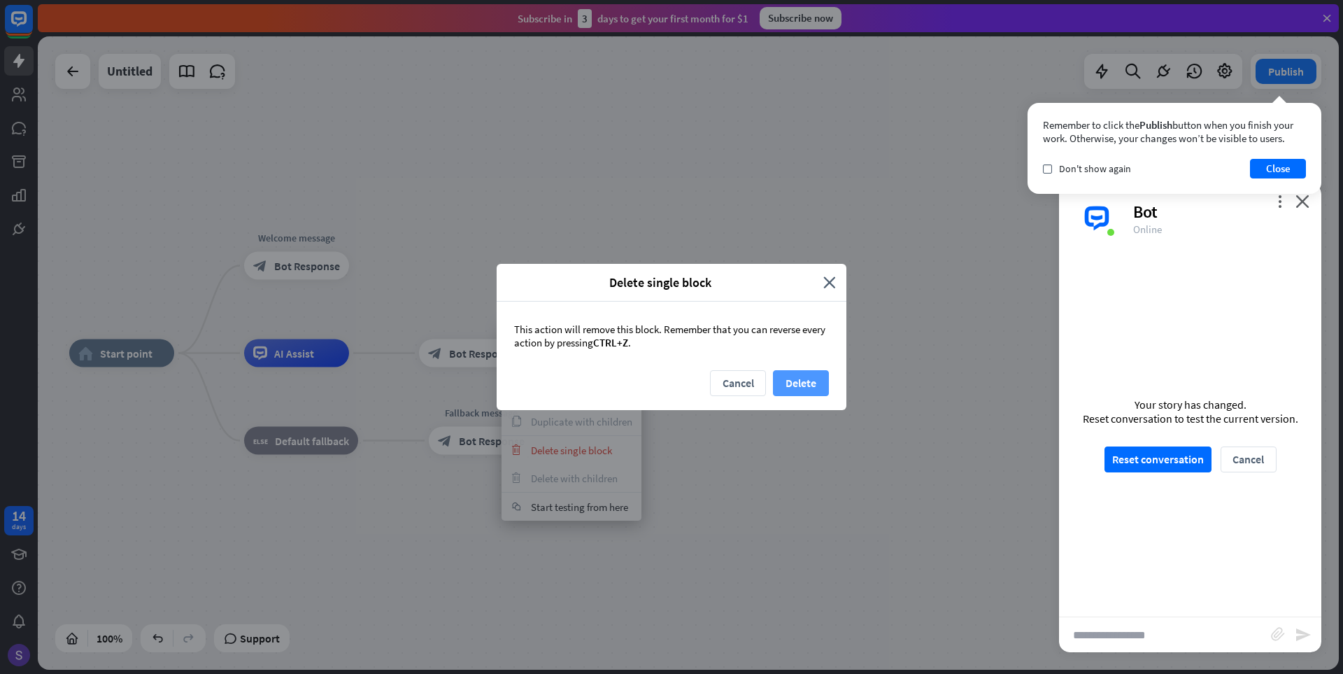
click at [781, 373] on button "Delete" at bounding box center [801, 383] width 56 height 26
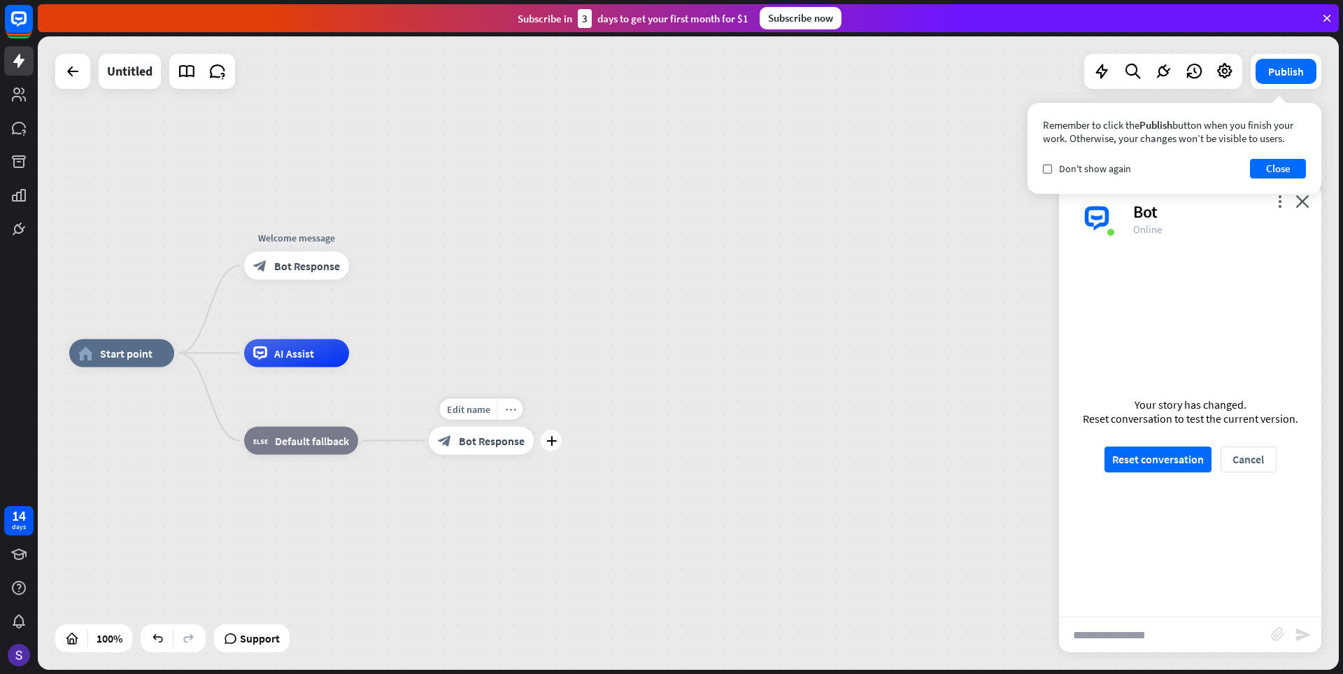
click at [515, 411] on div "more_horiz" at bounding box center [510, 409] width 26 height 21
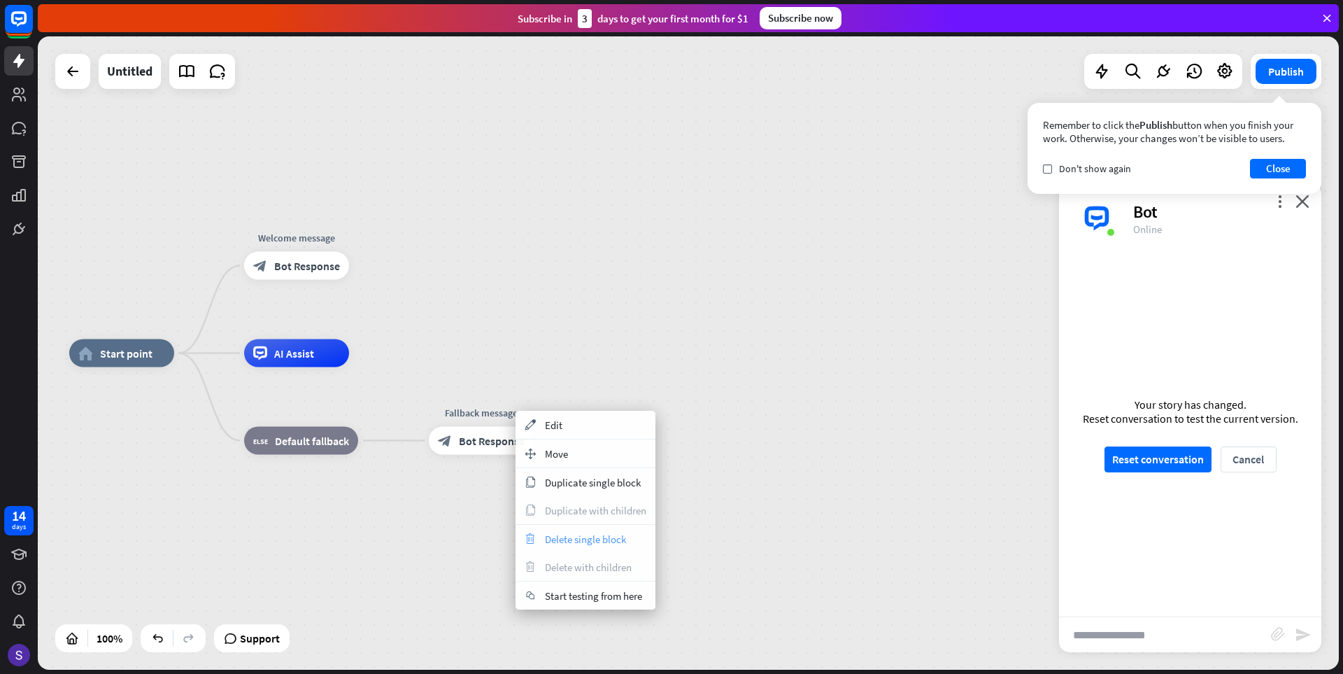
click at [591, 537] on span "Delete single block" at bounding box center [585, 538] width 81 height 13
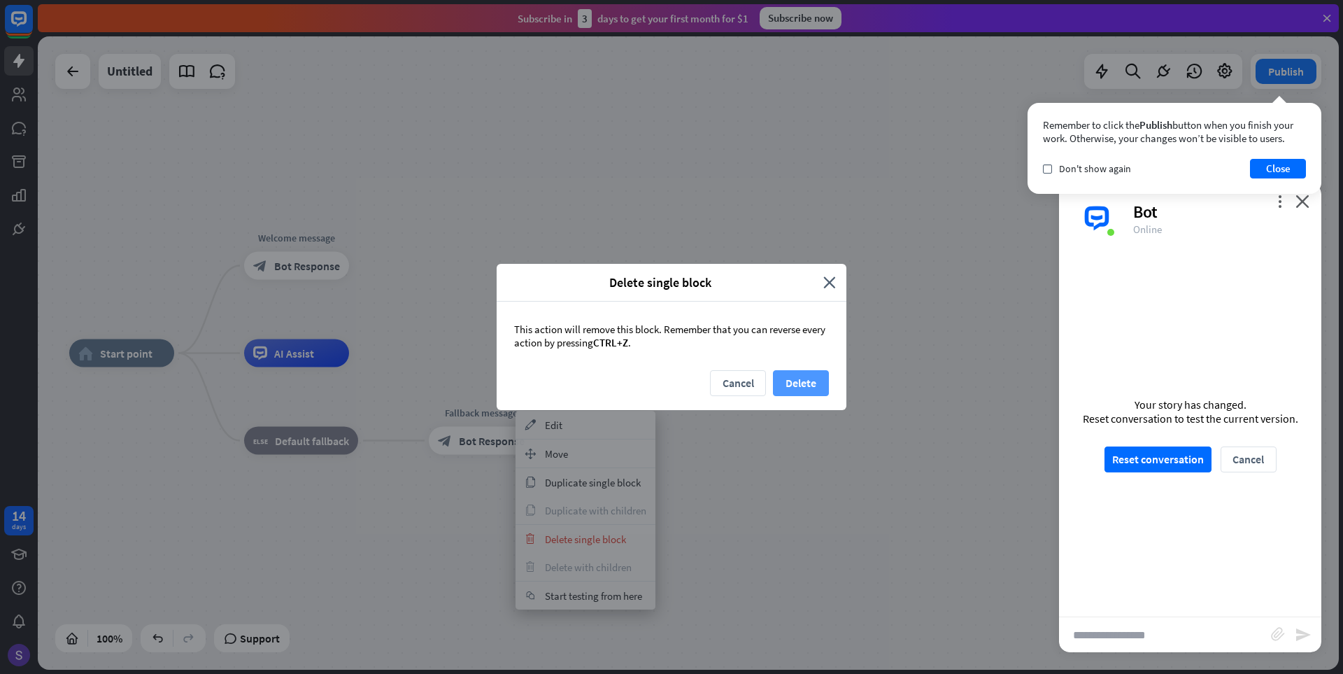
drag, startPoint x: 801, startPoint y: 362, endPoint x: 799, endPoint y: 379, distance: 17.6
click at [801, 366] on div "This action will remove this block. Remember that you can reverse every action …" at bounding box center [672, 335] width 350 height 69
click at [799, 385] on button "Delete" at bounding box center [801, 383] width 56 height 26
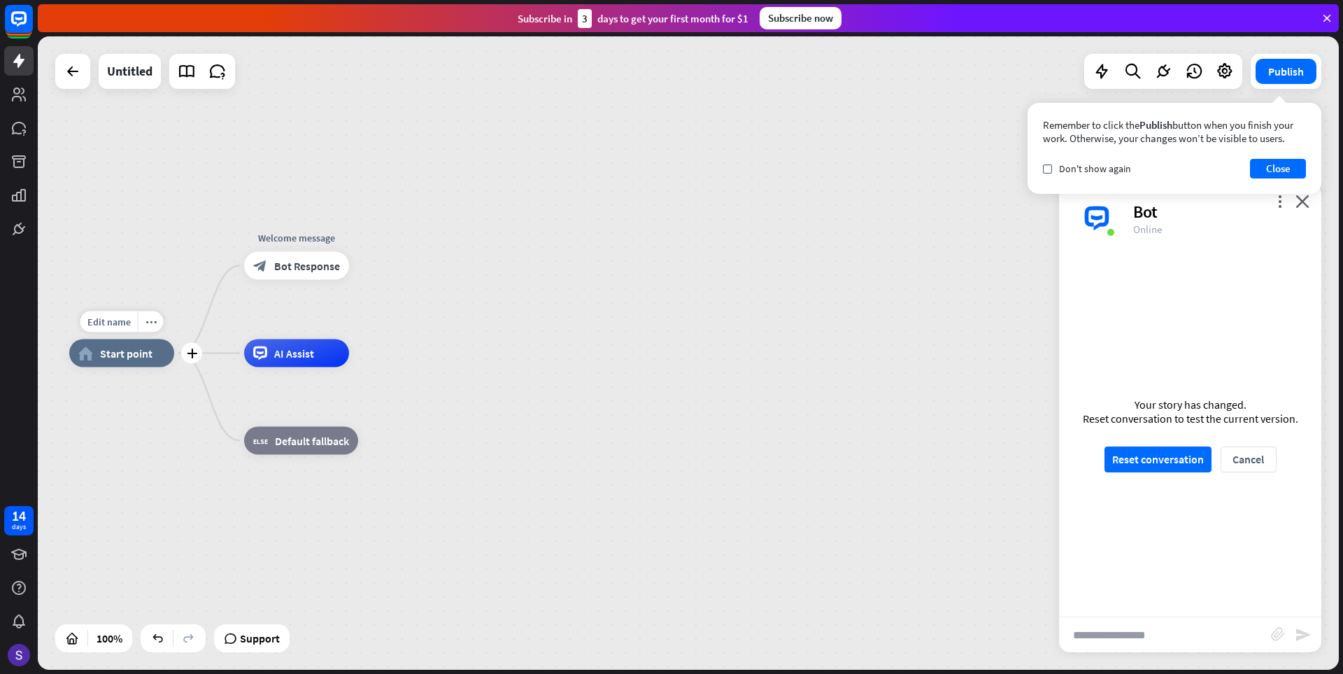
click at [112, 360] on span "Start point" at bounding box center [126, 353] width 52 height 14
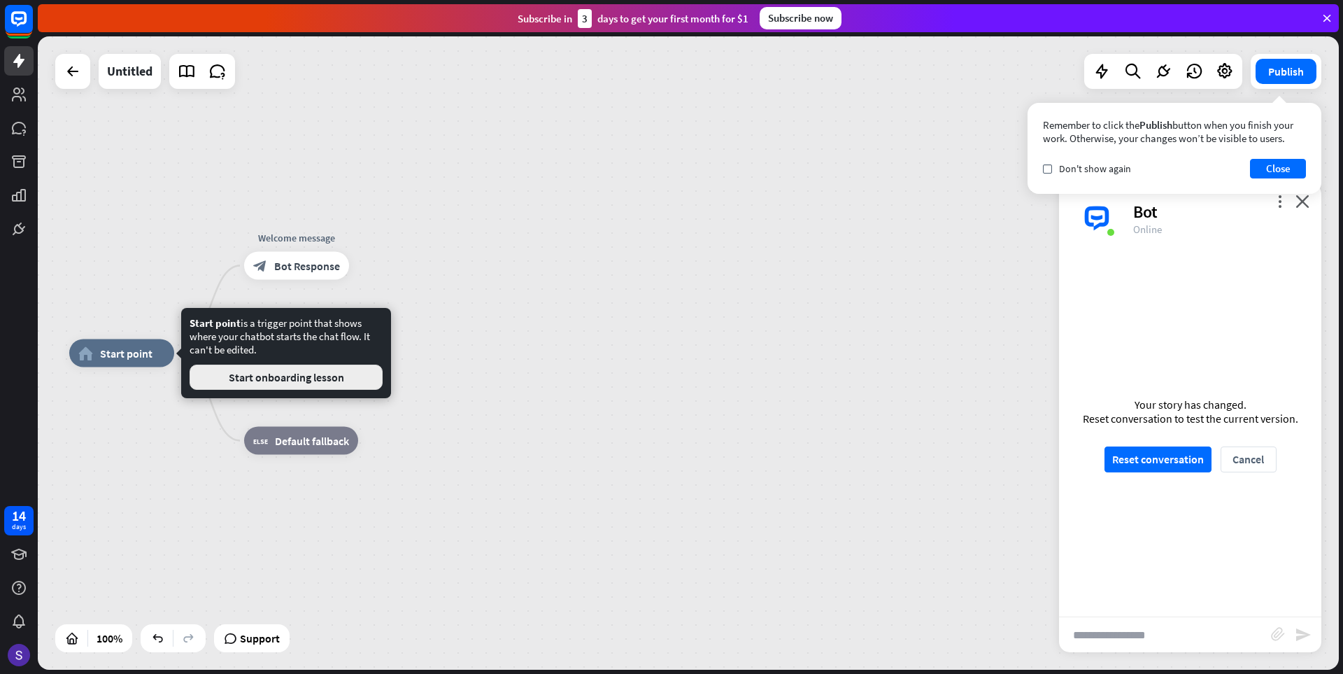
click at [260, 376] on button "Start onboarding lesson" at bounding box center [286, 376] width 193 height 25
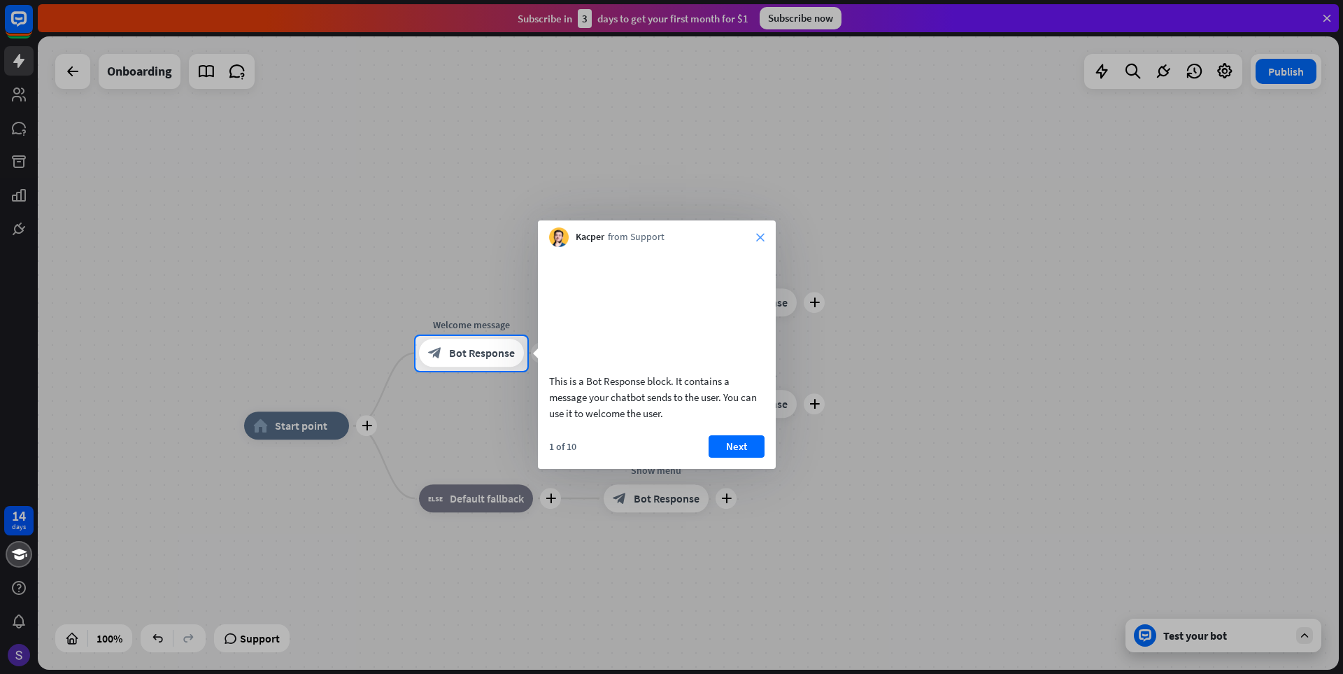
click at [757, 236] on icon "close" at bounding box center [760, 237] width 8 height 8
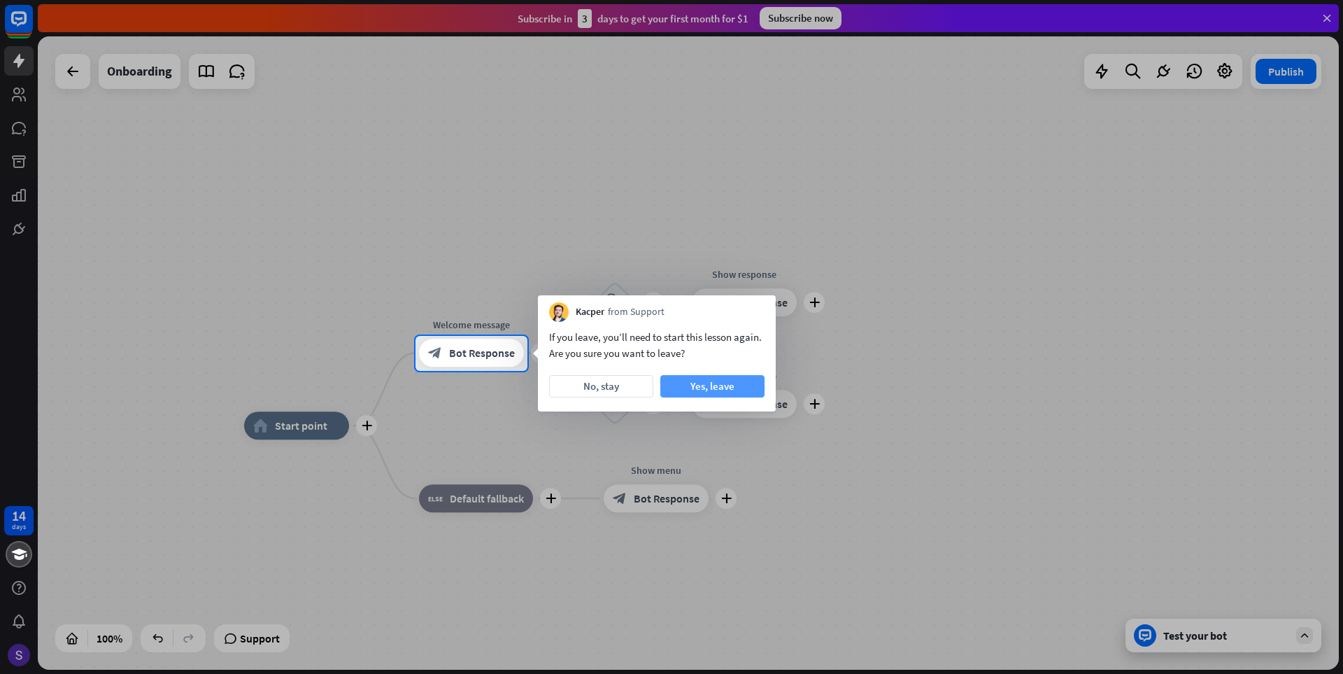
click at [698, 385] on button "Yes, leave" at bounding box center [712, 386] width 104 height 22
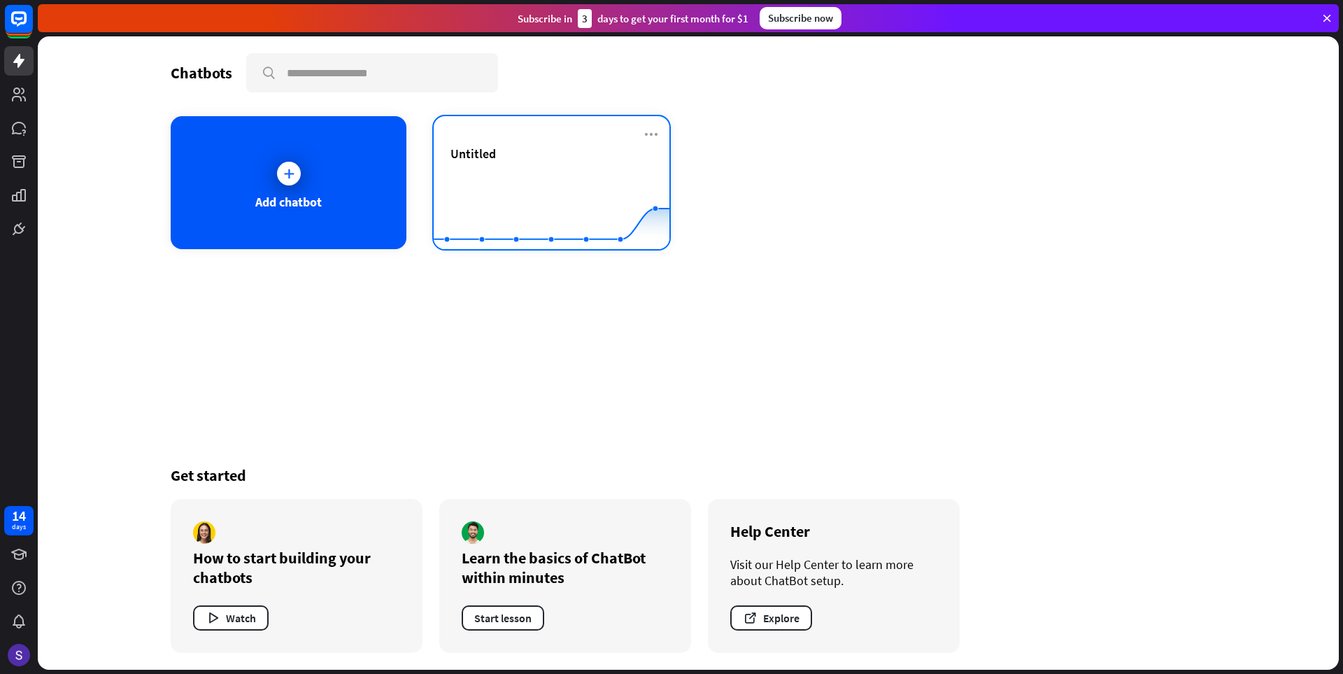
click at [504, 158] on div "Untitled" at bounding box center [551, 153] width 202 height 16
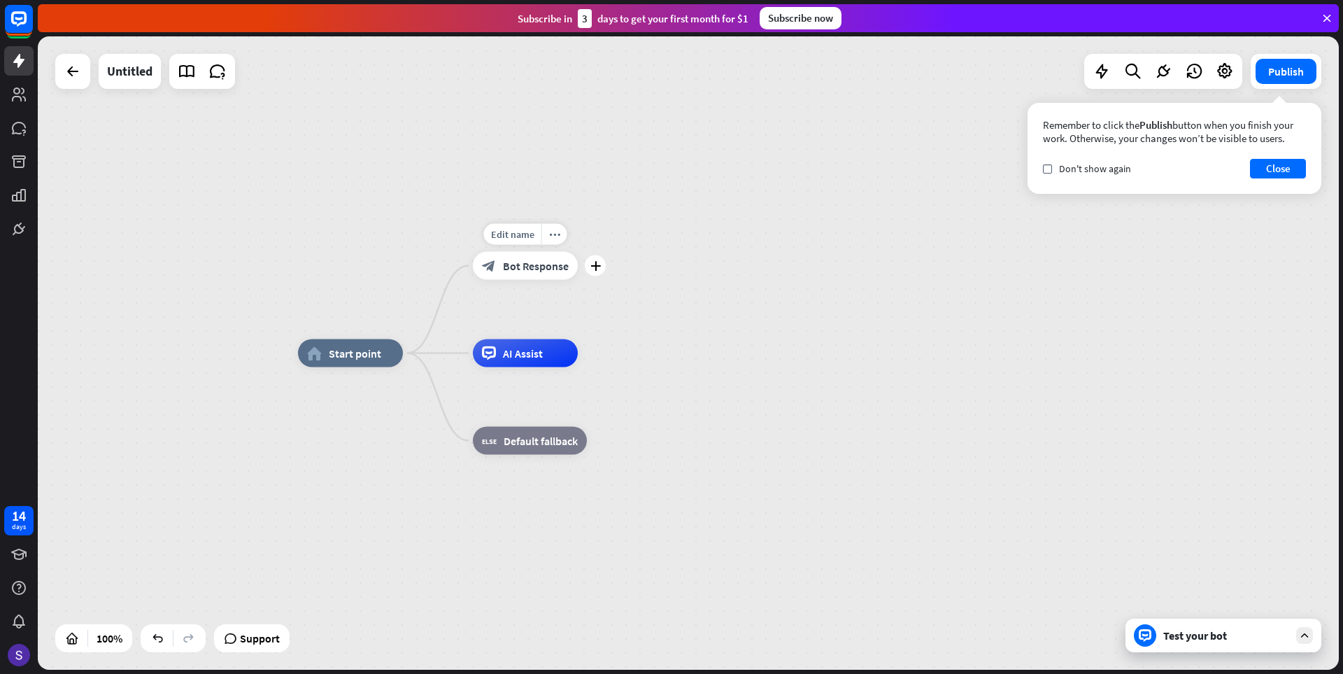
click at [530, 266] on span "Bot Response" at bounding box center [536, 266] width 66 height 14
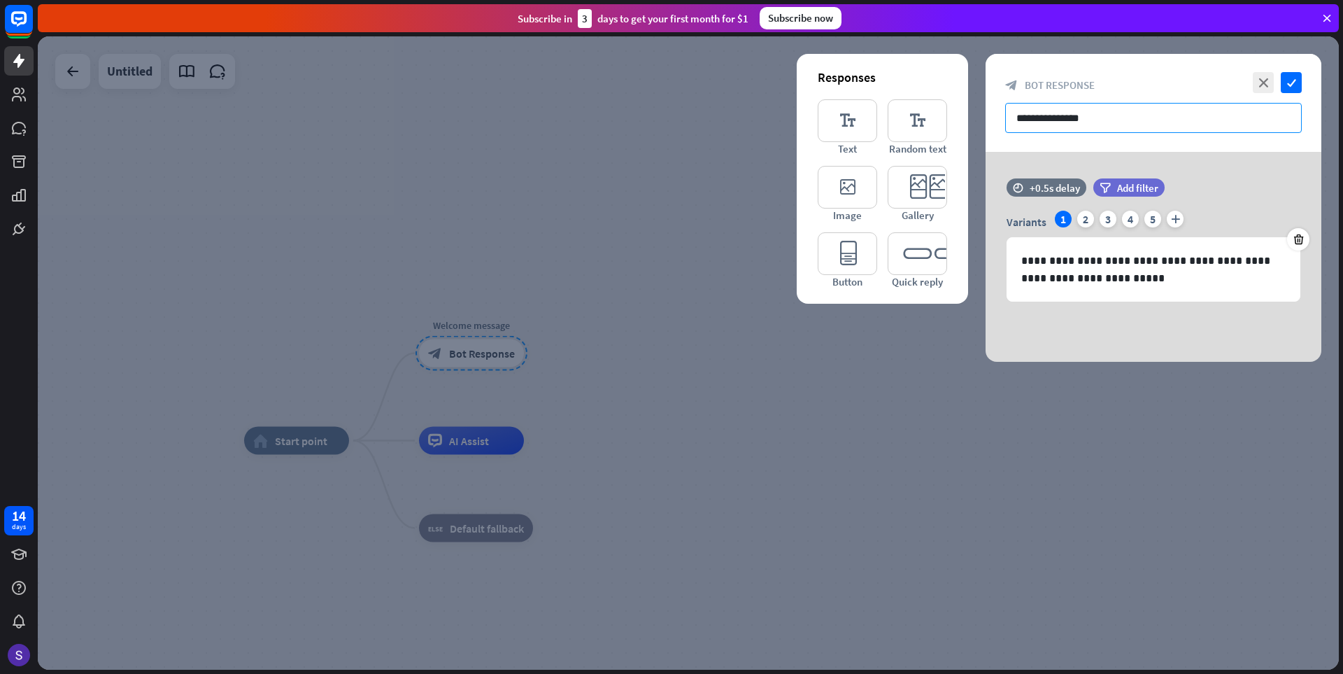
click at [1108, 124] on input "**********" at bounding box center [1153, 118] width 297 height 30
drag, startPoint x: 1113, startPoint y: 122, endPoint x: 986, endPoint y: 117, distance: 127.4
click at [986, 117] on div "**********" at bounding box center [1153, 103] width 336 height 98
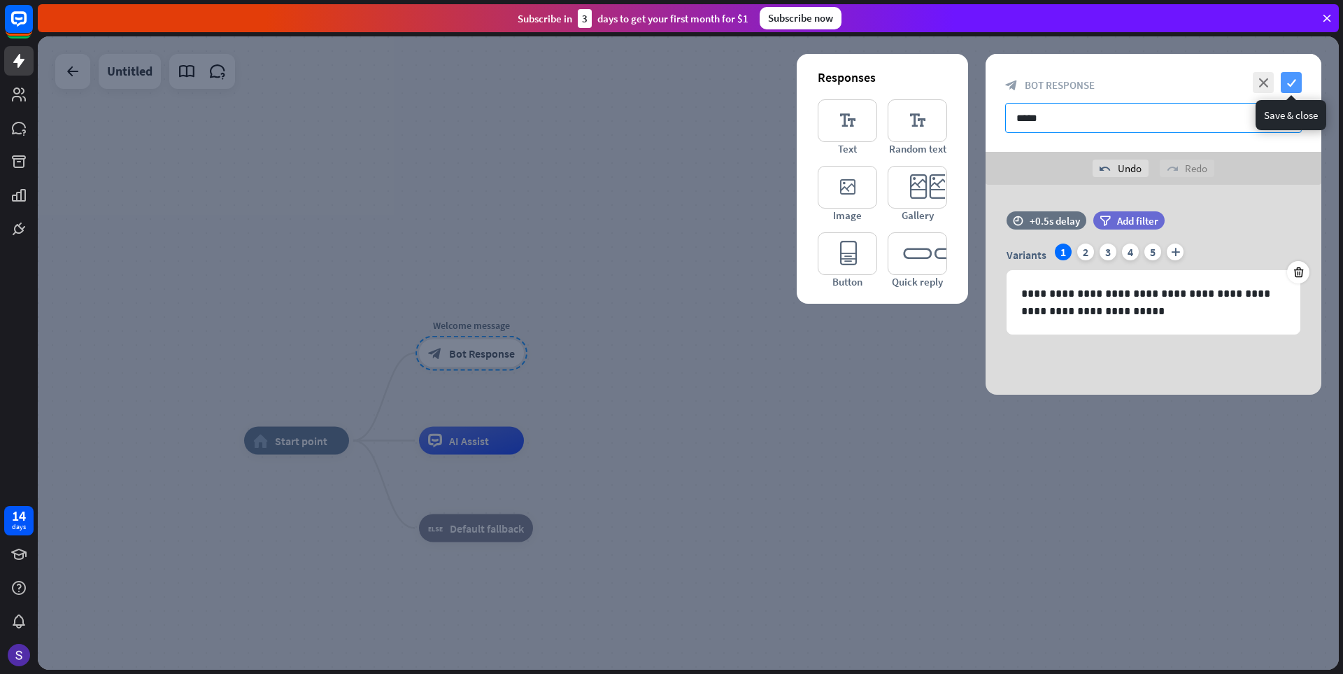
type input "*****"
click at [1299, 85] on icon "check" at bounding box center [1291, 82] width 21 height 21
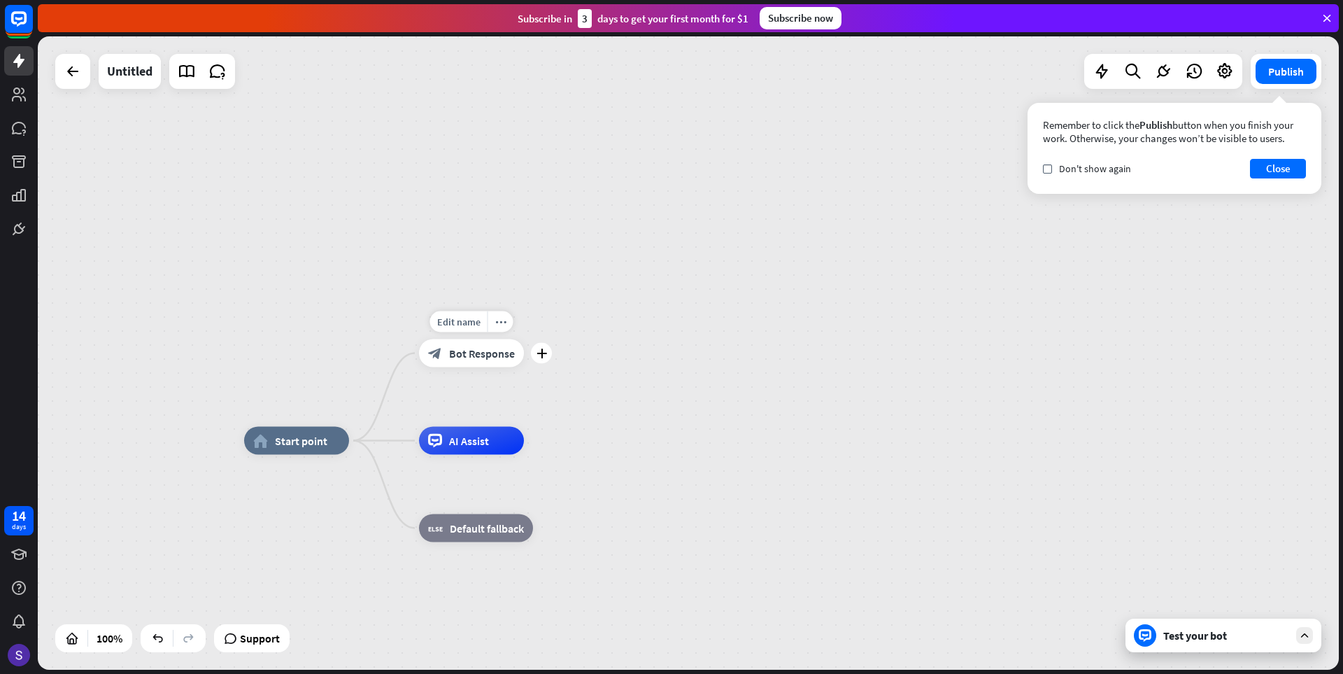
click at [497, 356] on span "Bot Response" at bounding box center [482, 353] width 66 height 14
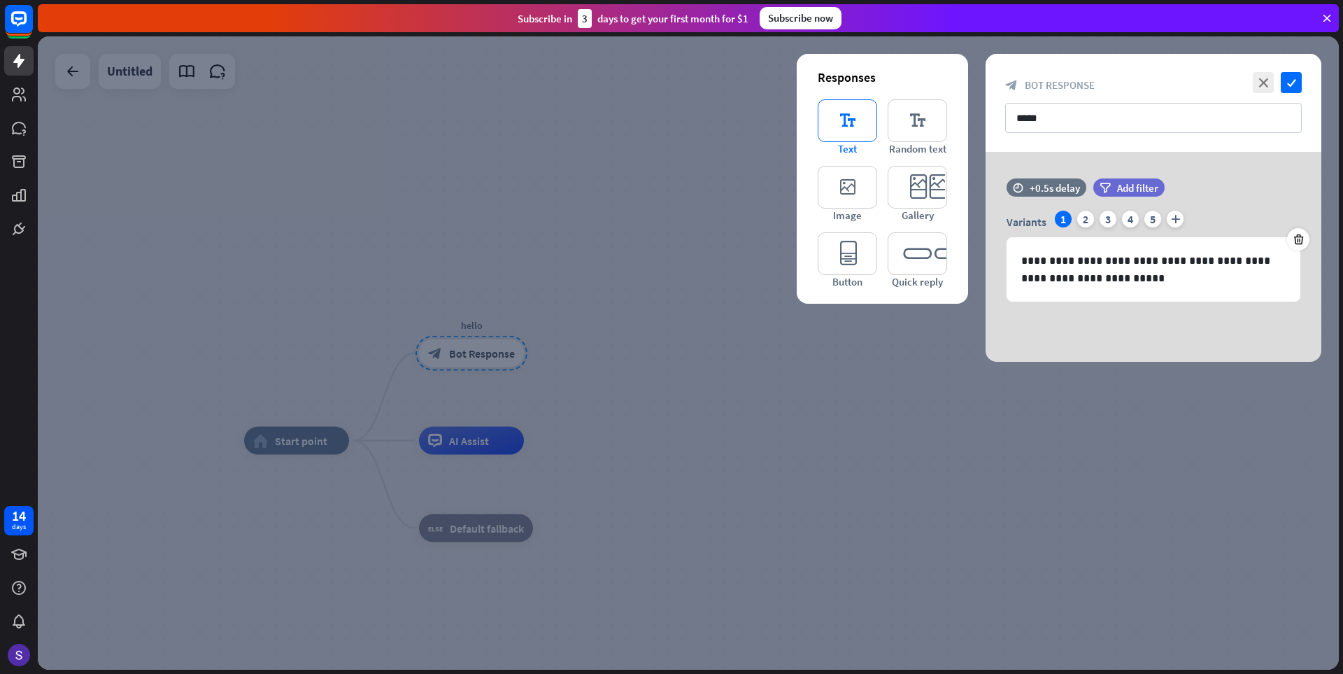
click at [850, 121] on icon "editor_text" at bounding box center [847, 120] width 59 height 43
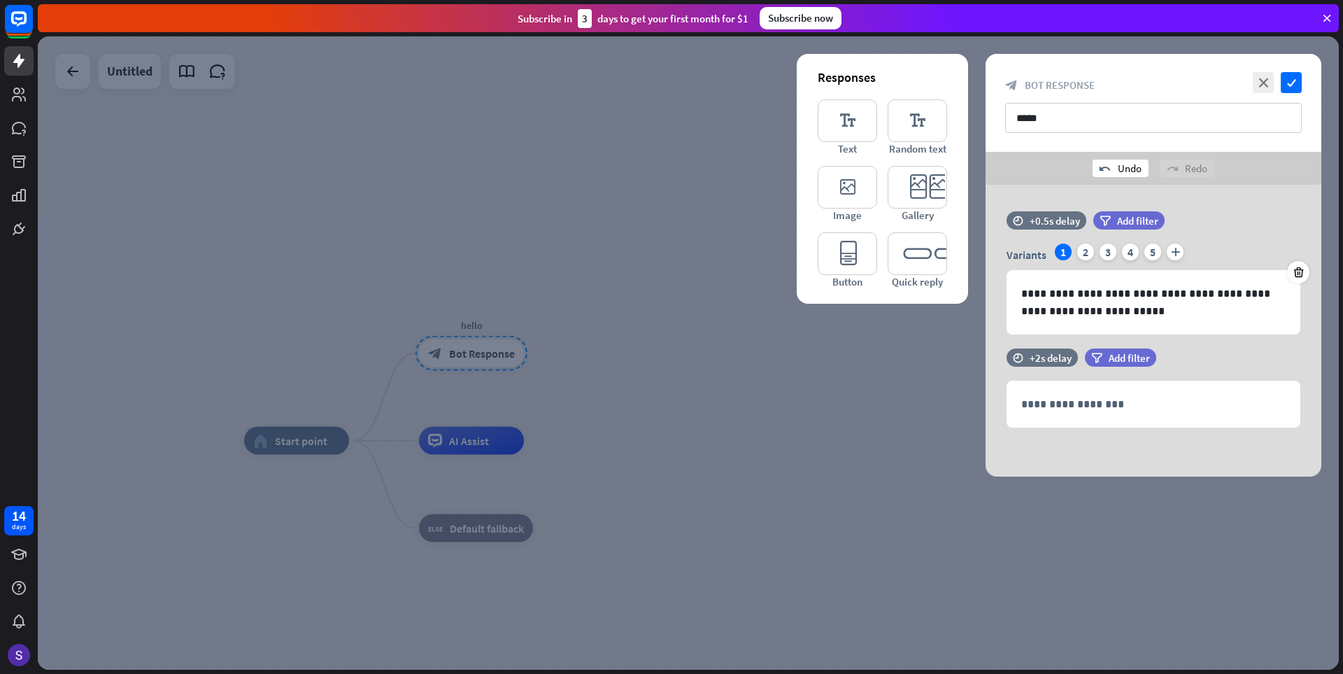
click at [1123, 170] on div "undo Undo" at bounding box center [1120, 167] width 56 height 17
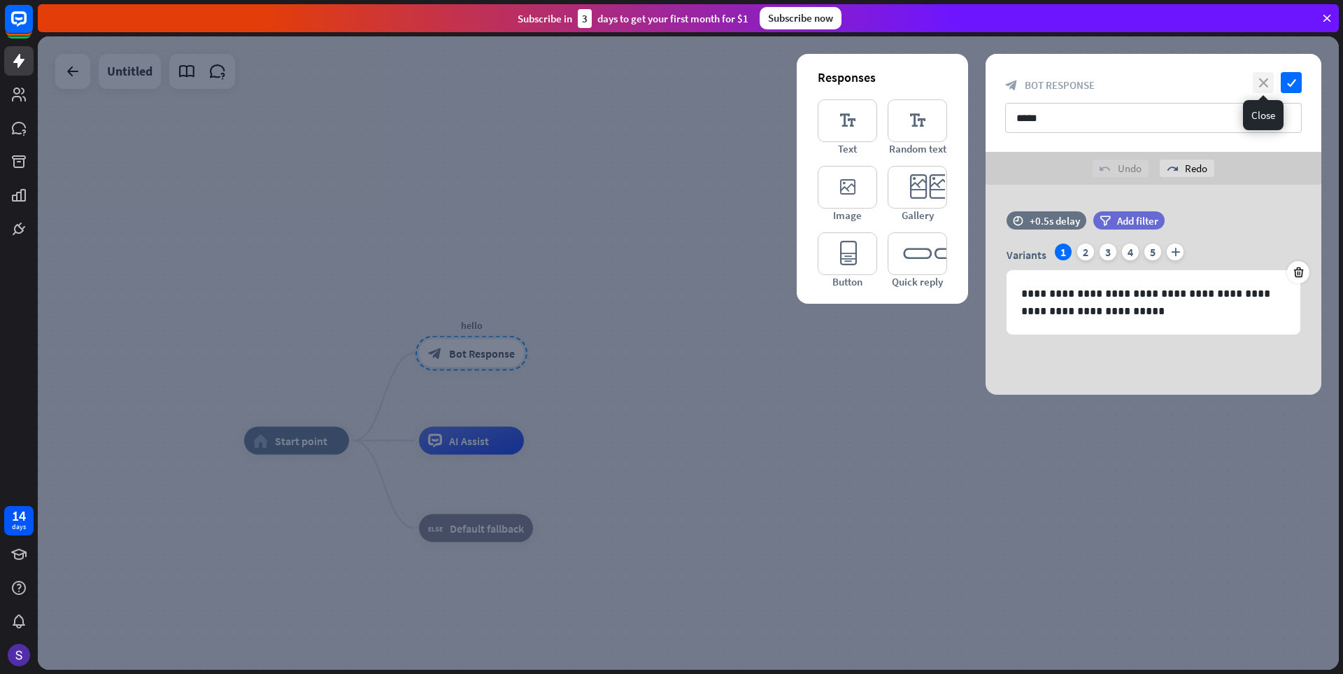
click at [1263, 84] on icon "close" at bounding box center [1263, 82] width 21 height 21
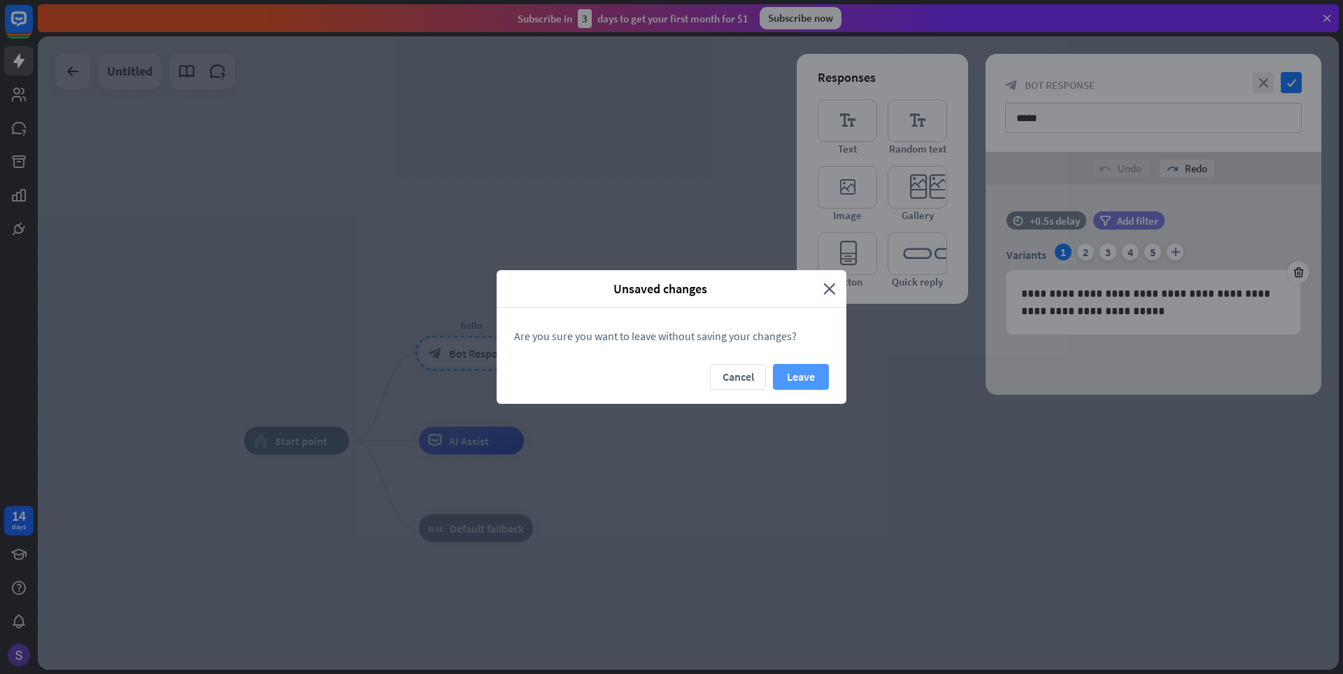
click at [814, 371] on button "Leave" at bounding box center [801, 377] width 56 height 26
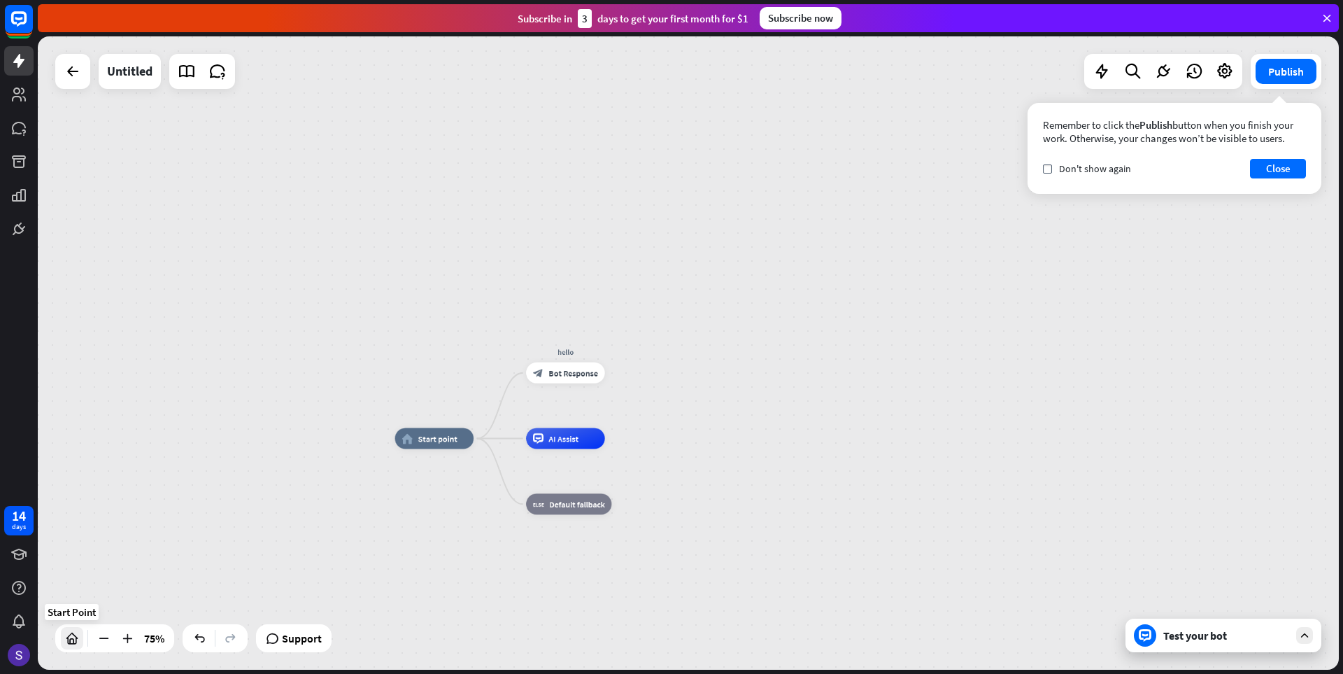
click at [76, 640] on icon at bounding box center [72, 638] width 14 height 14
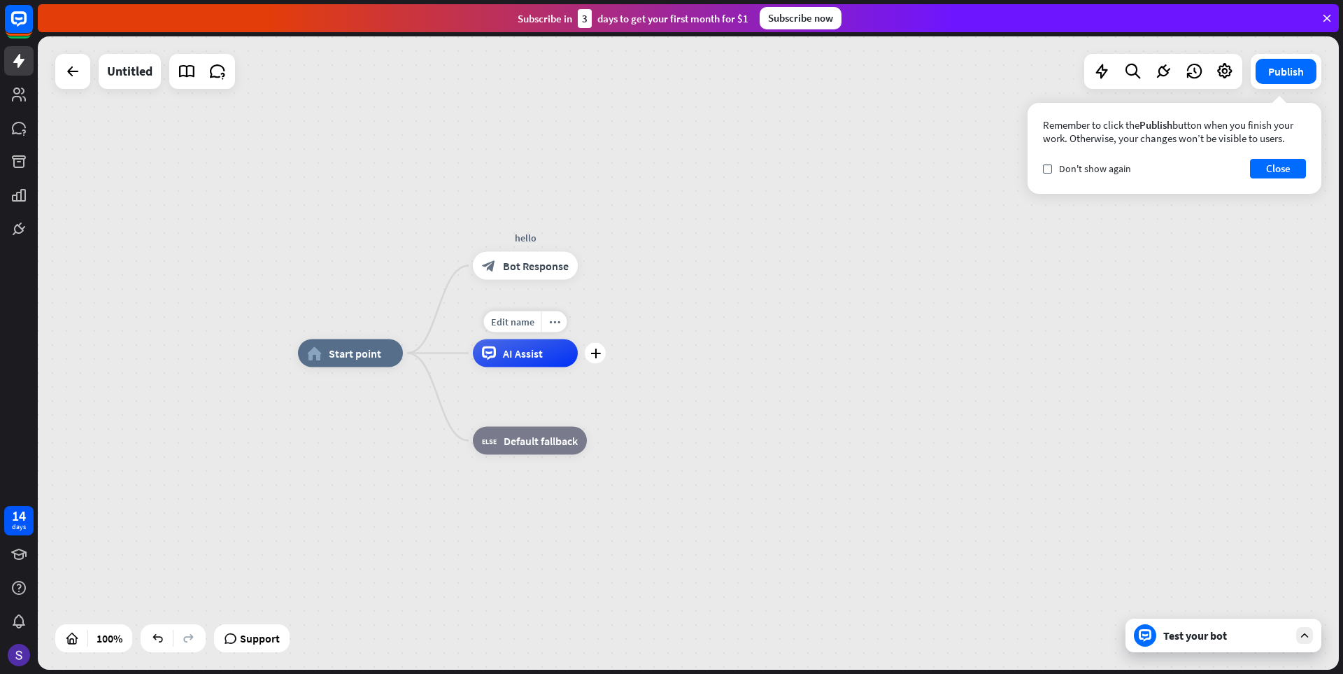
click at [532, 355] on span "AI Assist" at bounding box center [523, 353] width 40 height 14
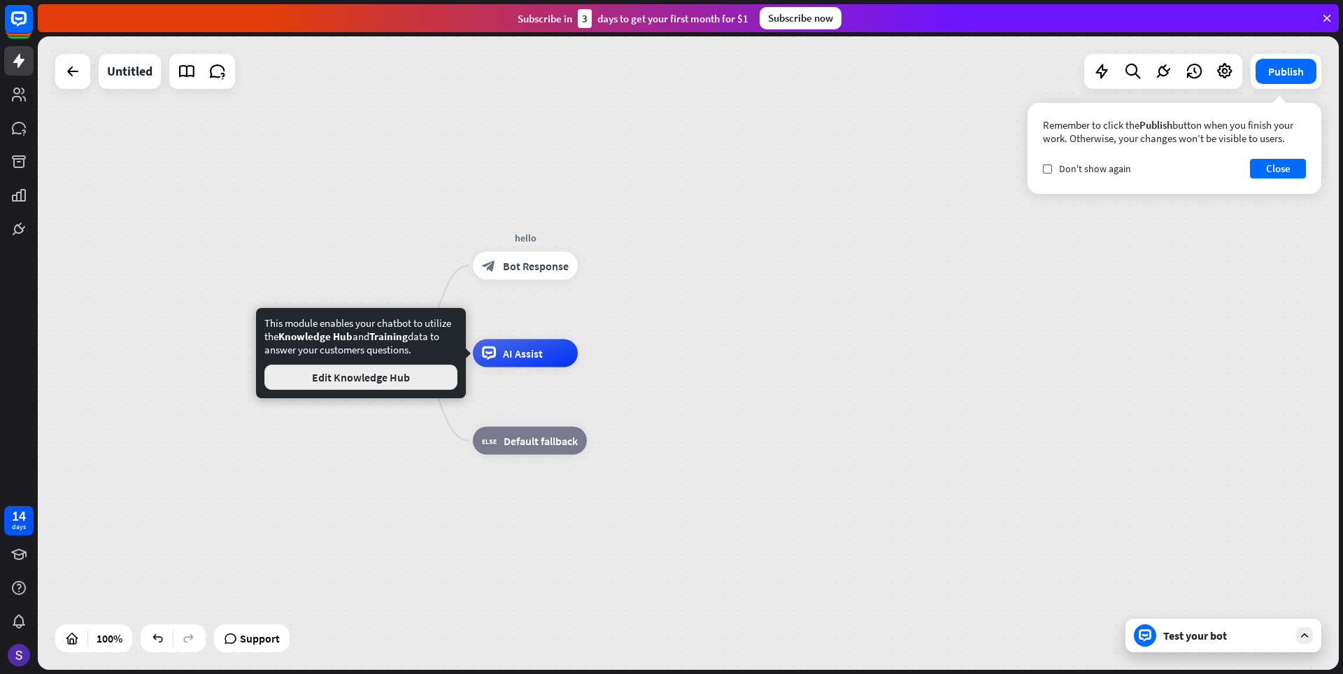
click at [347, 380] on button "Edit Knowledge Hub" at bounding box center [360, 376] width 193 height 25
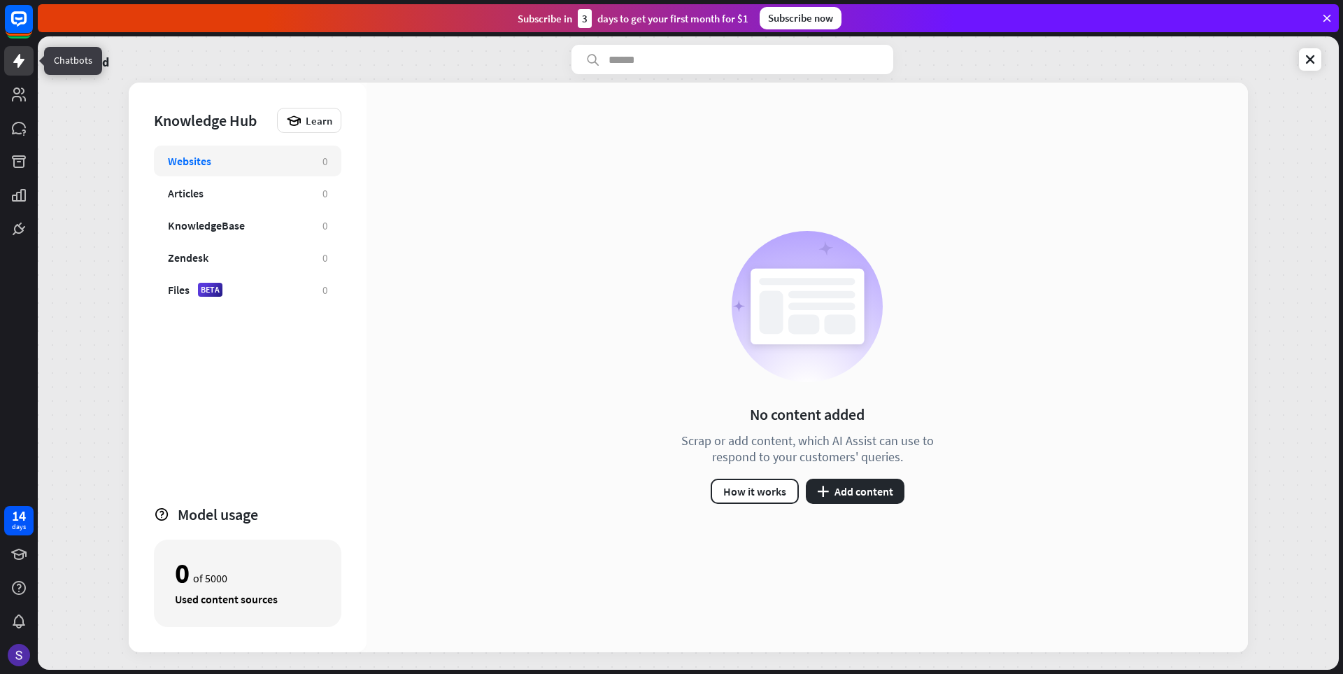
click at [22, 59] on icon at bounding box center [18, 61] width 11 height 14
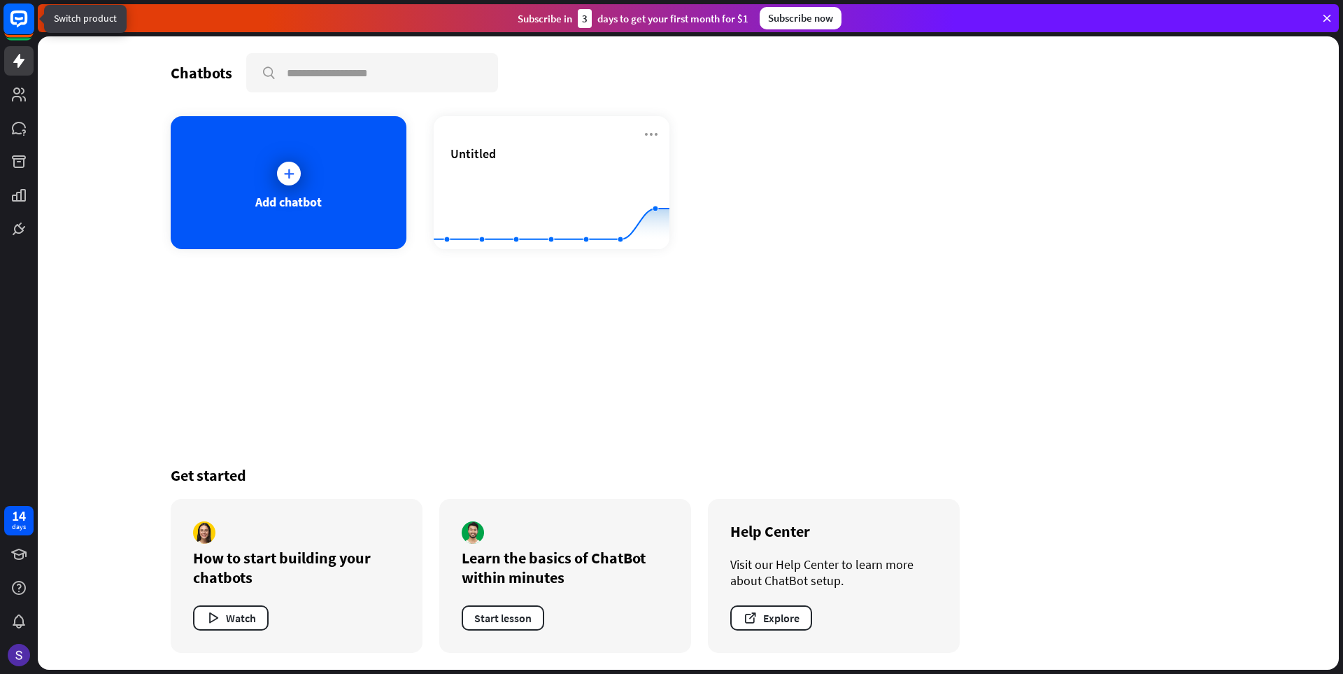
click at [23, 16] on rect at bounding box center [18, 18] width 31 height 31
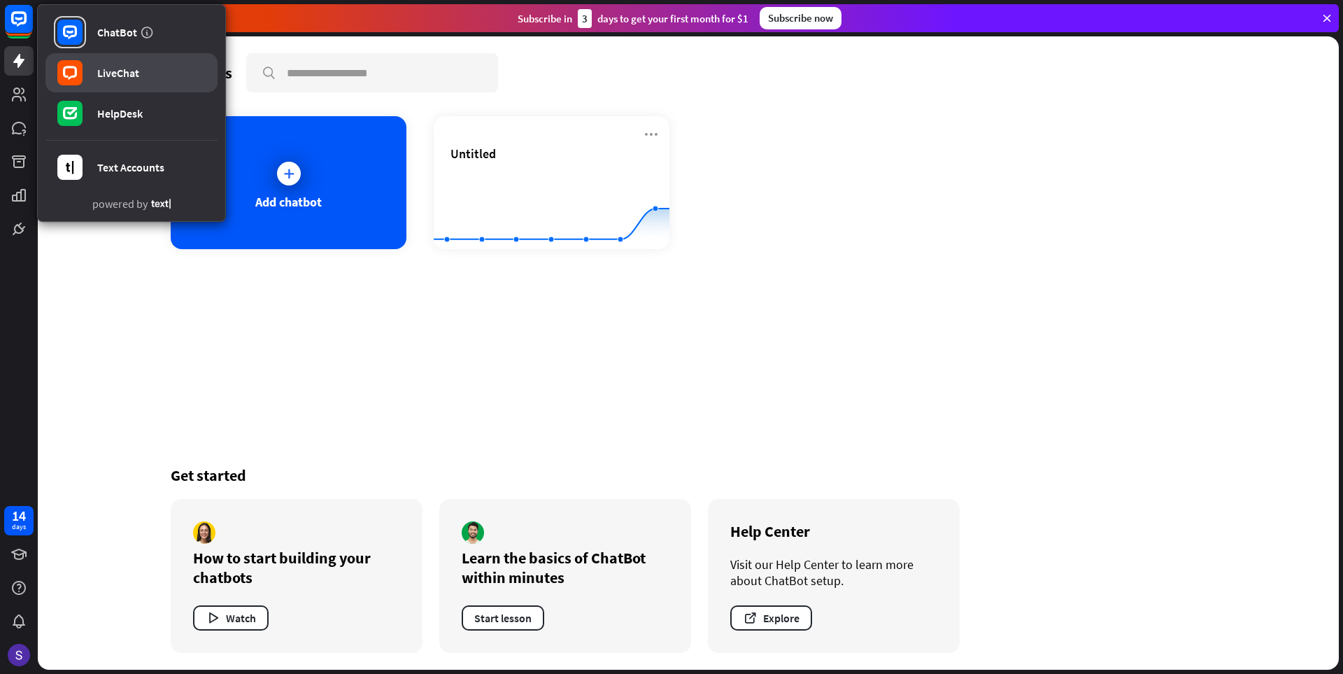
click at [122, 75] on div "LiveChat" at bounding box center [118, 73] width 42 height 14
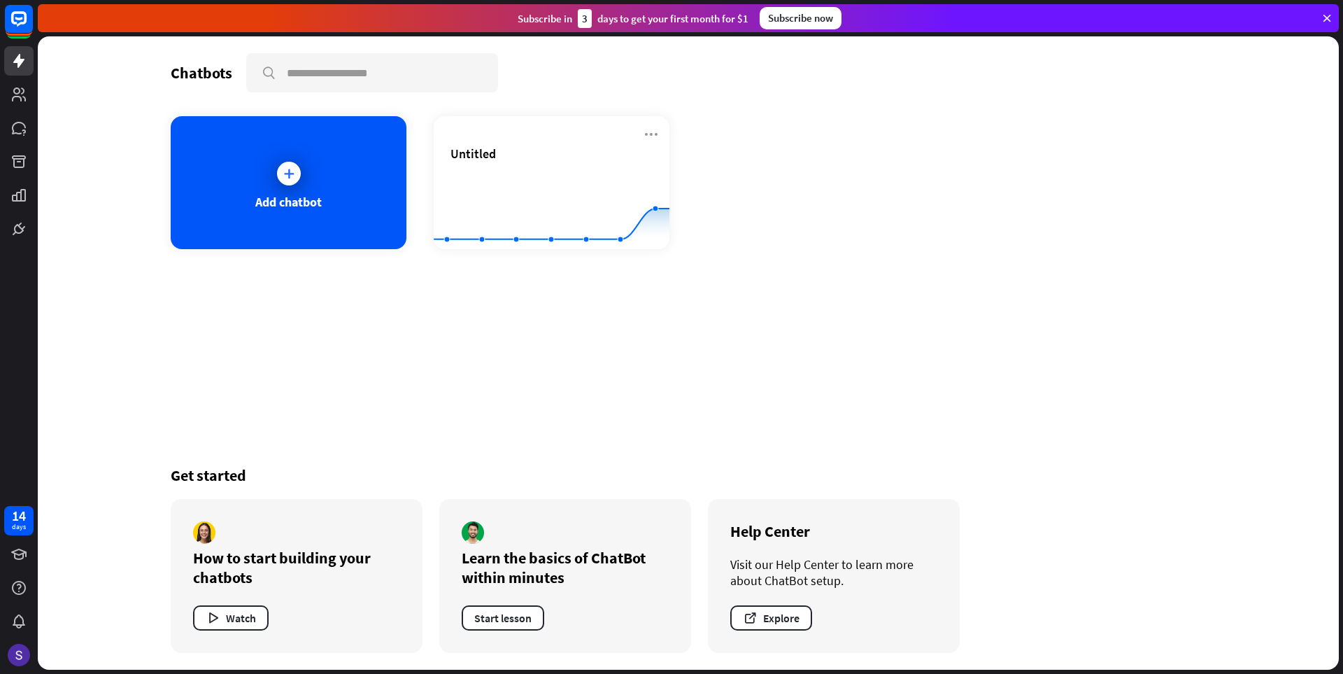
click at [1328, 17] on icon at bounding box center [1326, 18] width 13 height 13
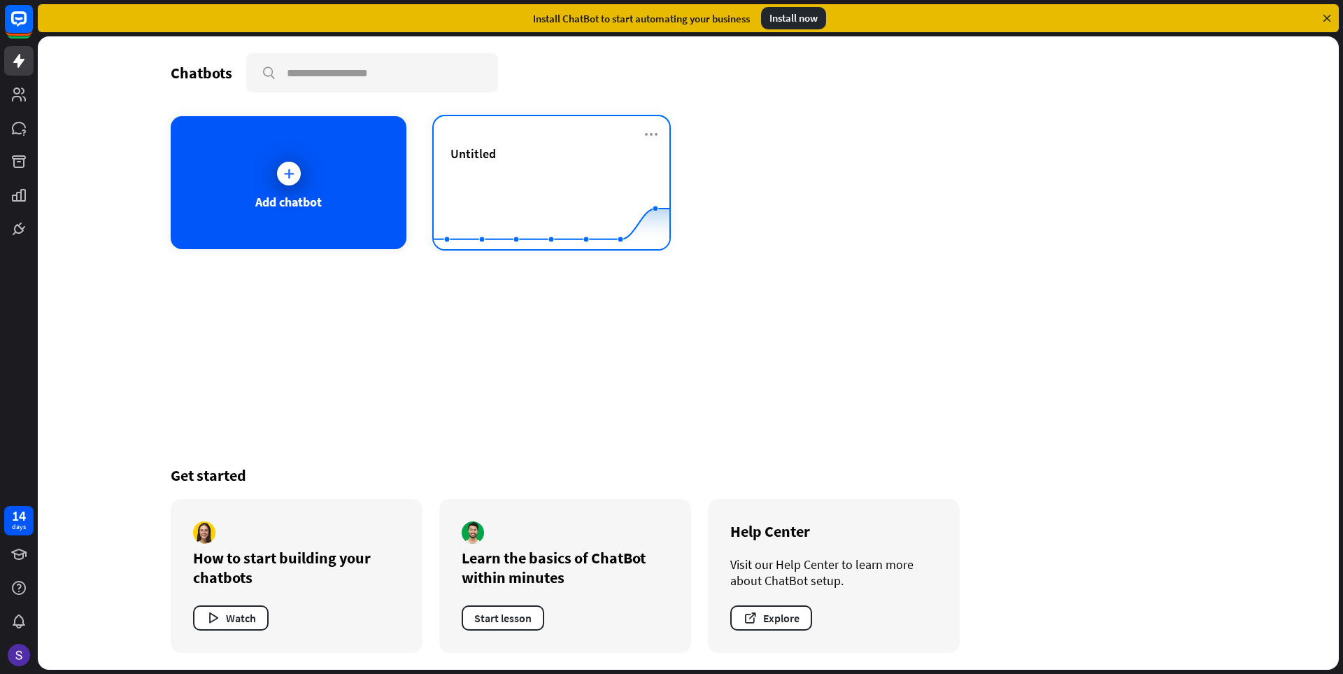
click at [522, 173] on rect at bounding box center [552, 214] width 236 height 87
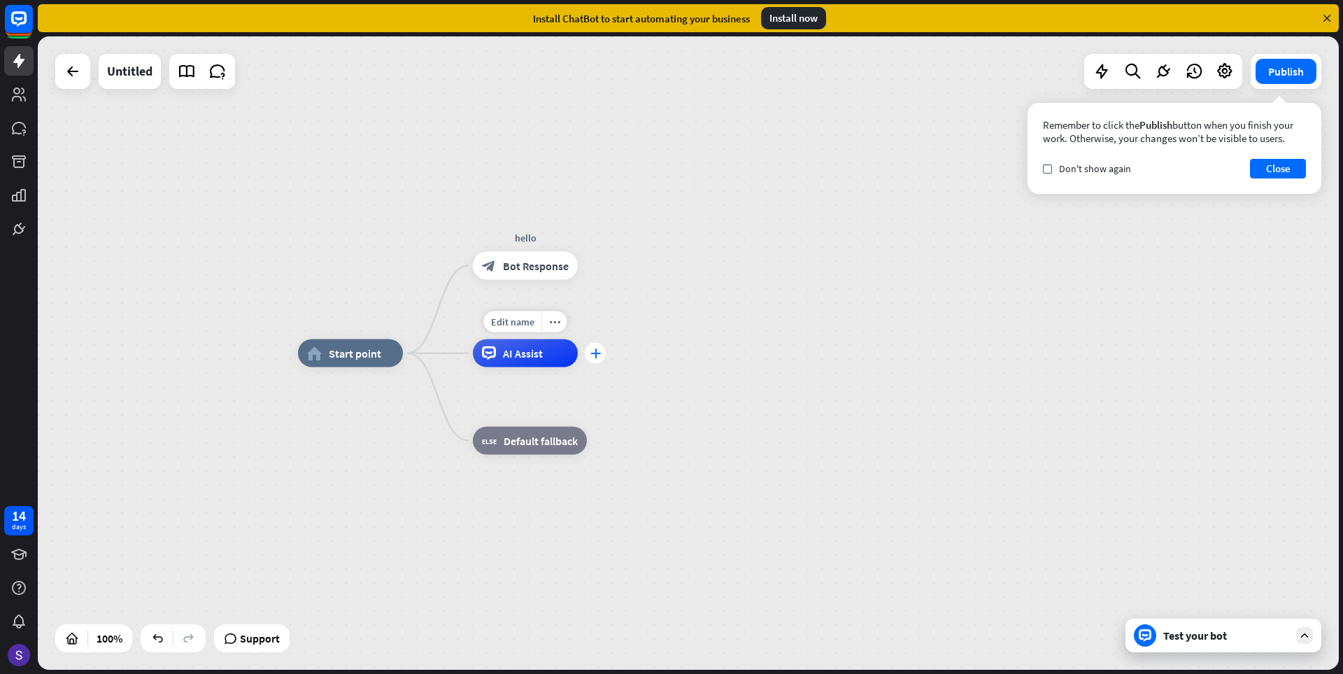
click at [597, 358] on div "plus" at bounding box center [595, 353] width 21 height 21
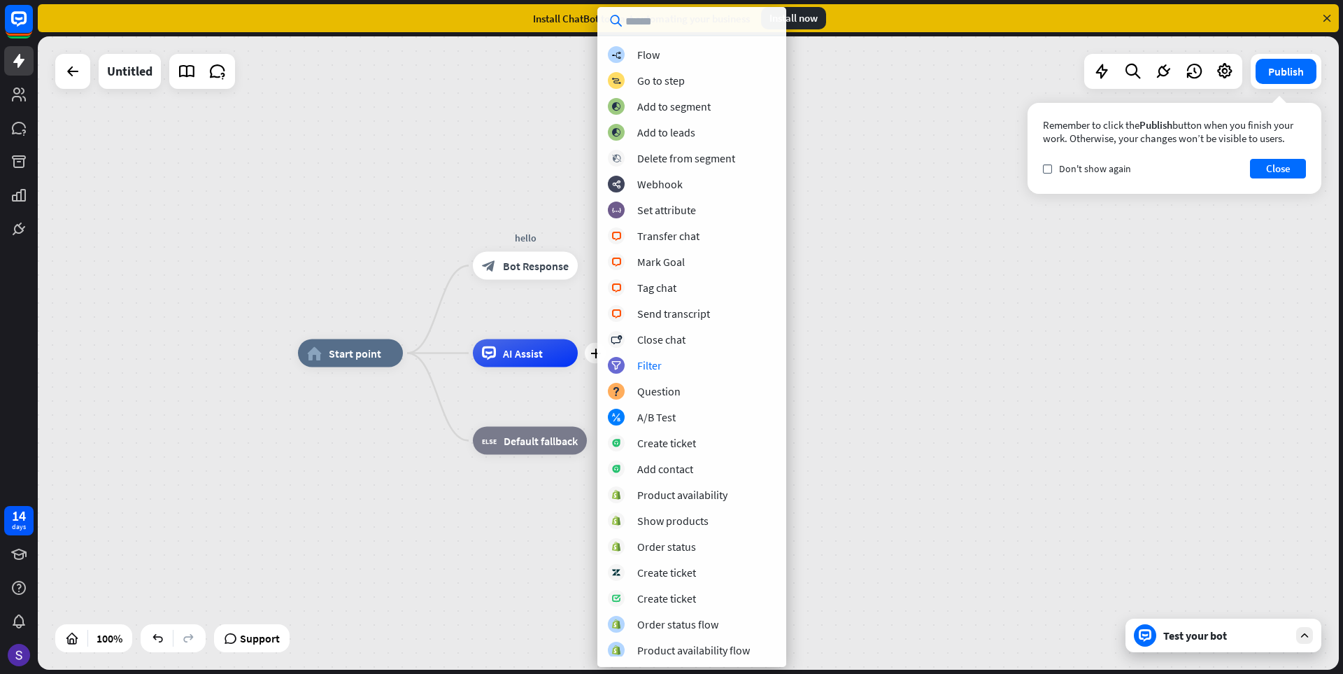
scroll to position [80, 0]
click at [676, 597] on div "Create ticket" at bounding box center [666, 596] width 59 height 14
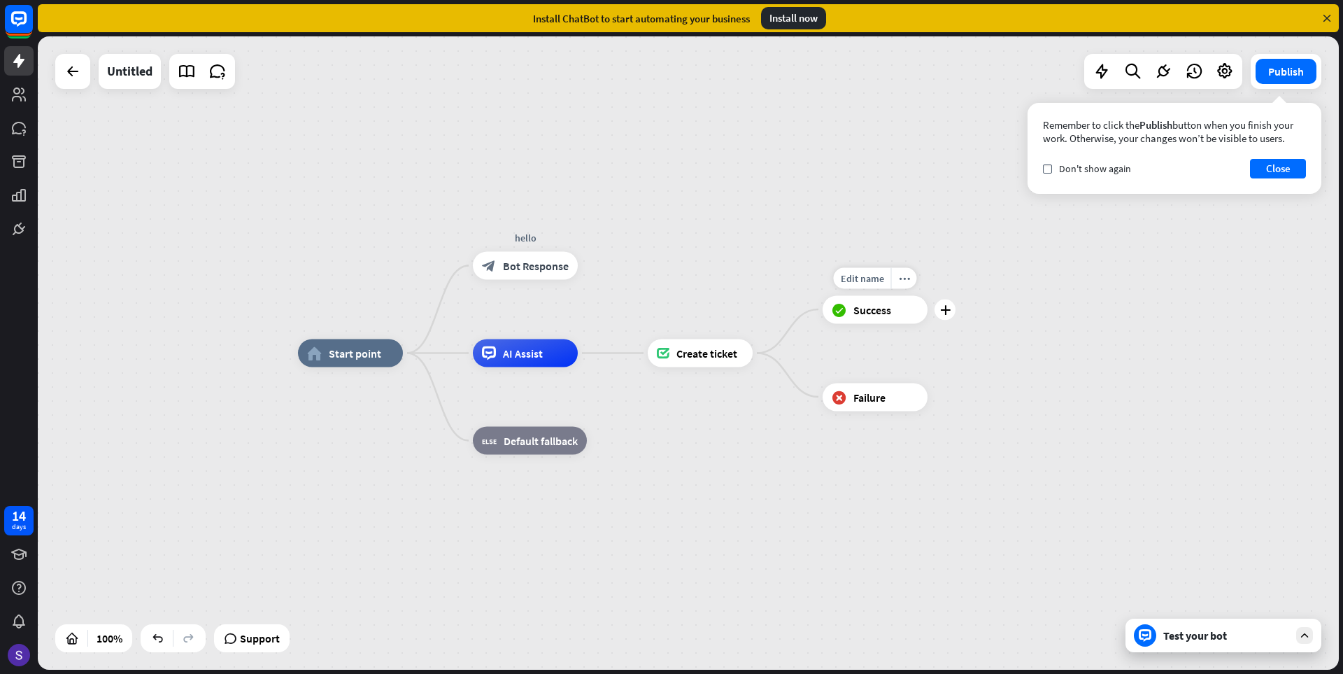
click at [884, 313] on span "Success" at bounding box center [872, 309] width 38 height 14
click at [900, 284] on div "more_horiz" at bounding box center [904, 277] width 26 height 21
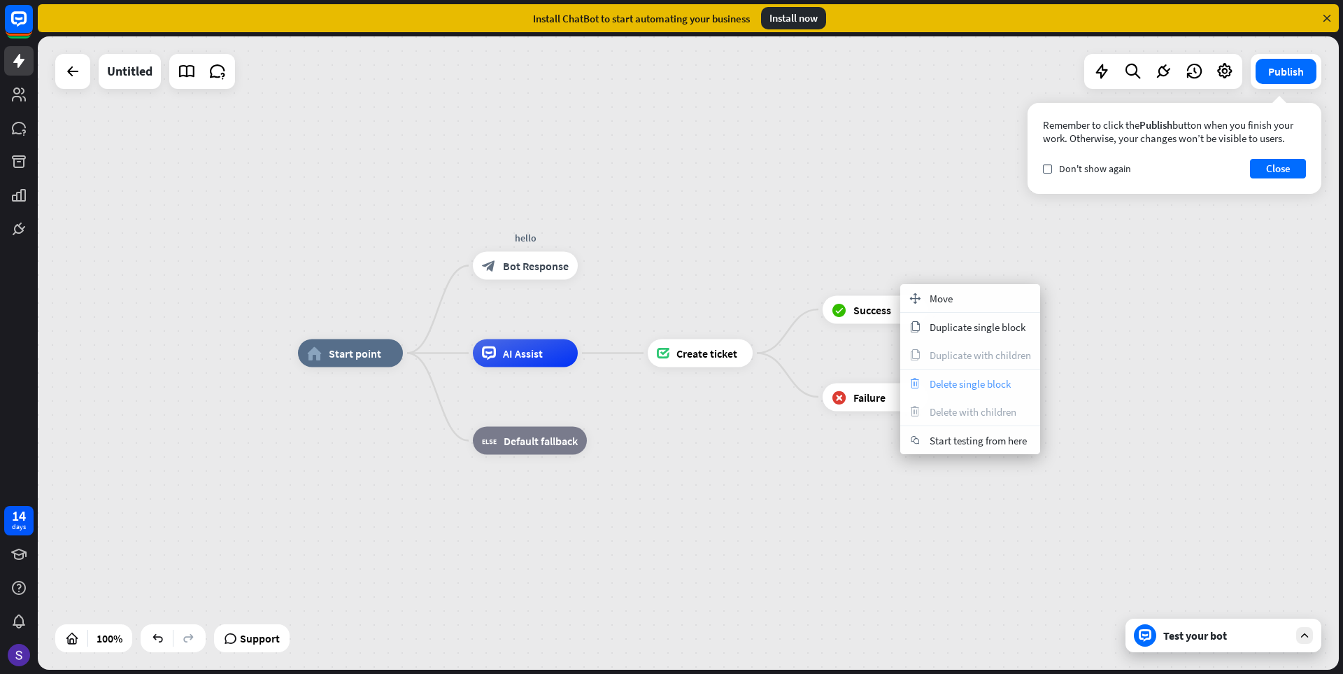
click at [962, 378] on span "Delete single block" at bounding box center [970, 383] width 81 height 13
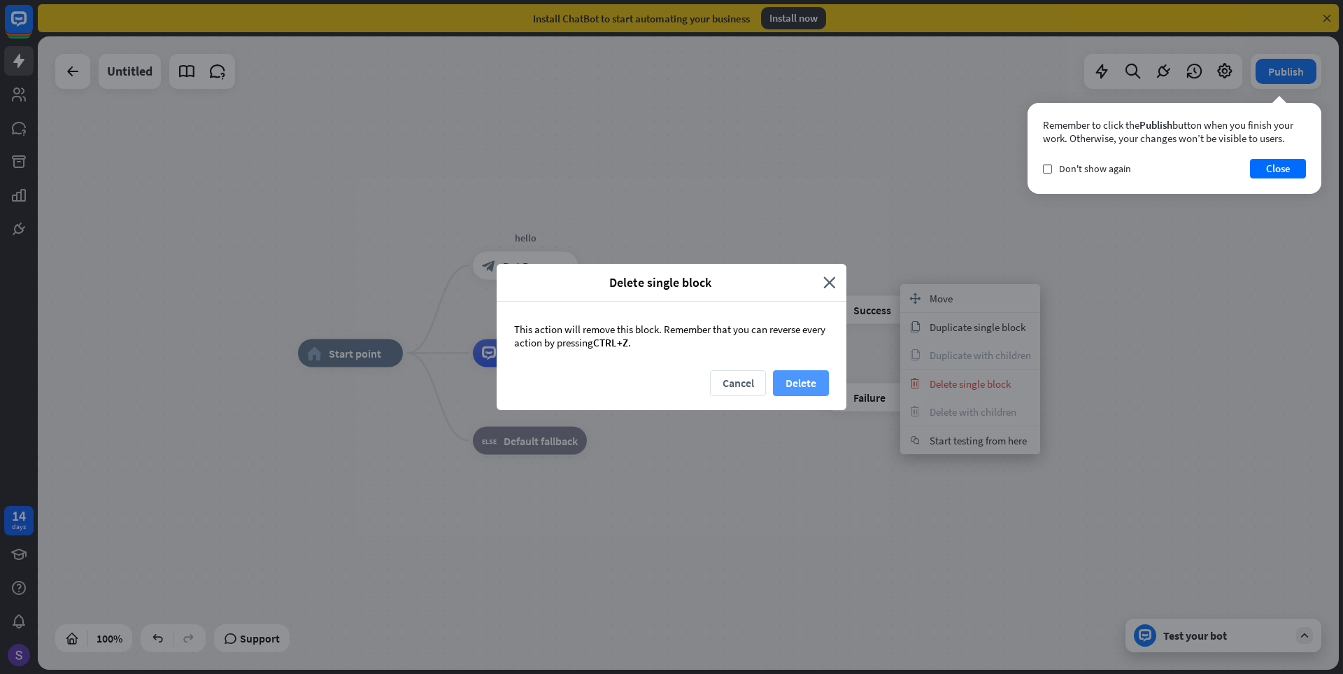
click at [785, 377] on button "Delete" at bounding box center [801, 383] width 56 height 26
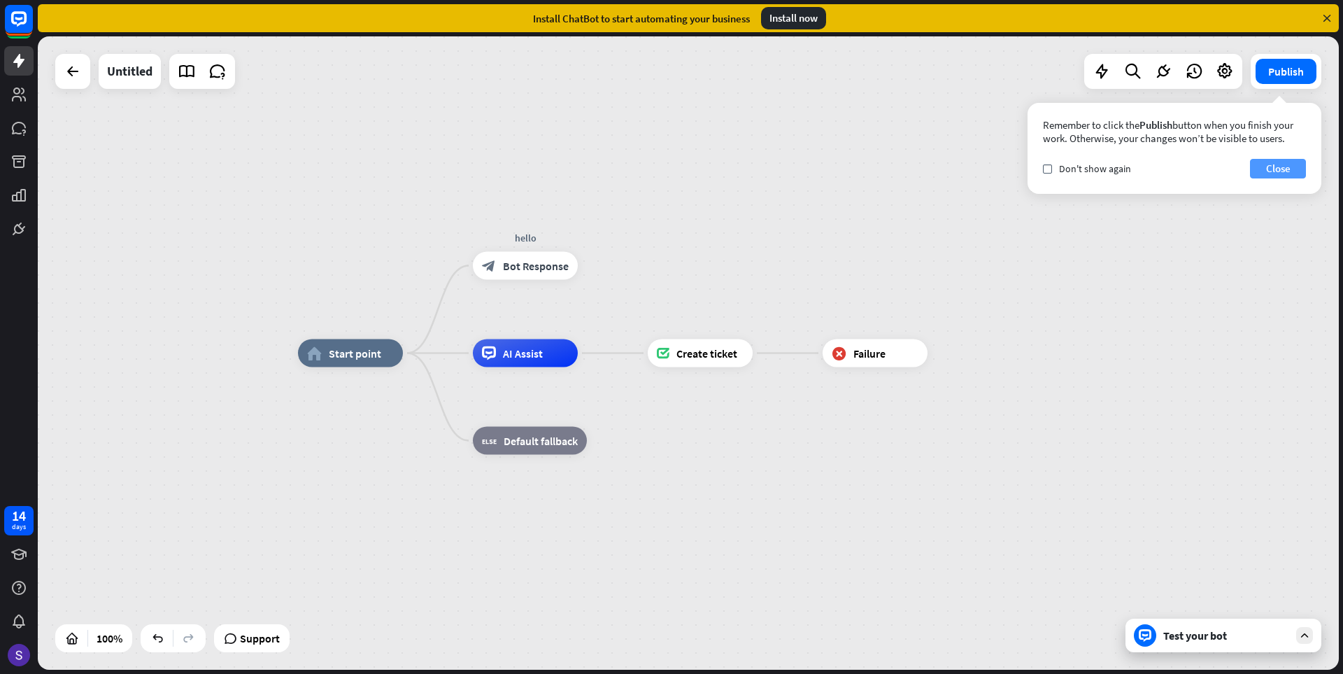
click at [1278, 171] on button "Close" at bounding box center [1278, 169] width 56 height 20
